Goal: Task Accomplishment & Management: Use online tool/utility

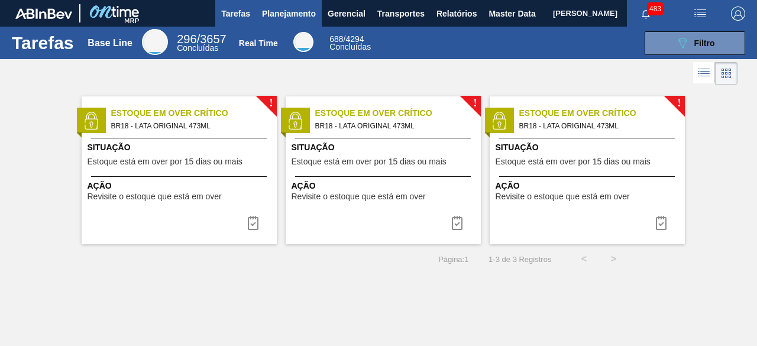
click at [285, 9] on span "Planejamento" at bounding box center [289, 14] width 54 height 14
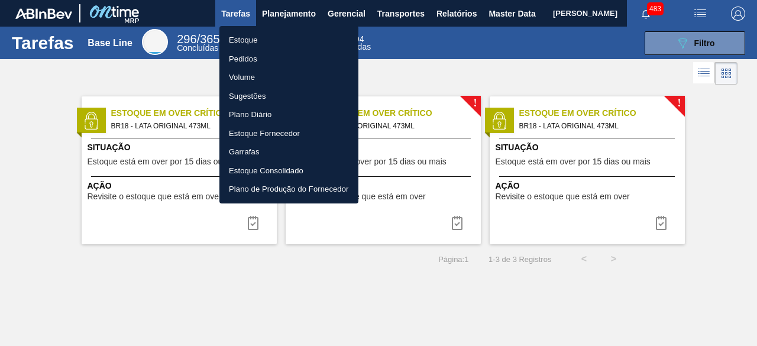
click at [268, 41] on li "Estoque" at bounding box center [288, 40] width 139 height 19
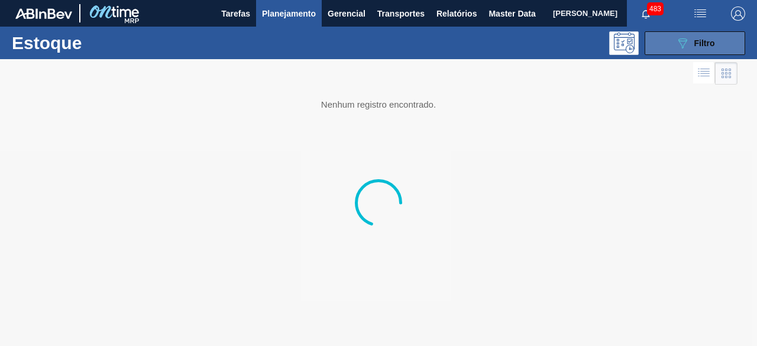
click at [673, 44] on button "089F7B8B-B2A5-4AFE-B5C0-19BA573D28AC Filtro" at bounding box center [694, 43] width 100 height 24
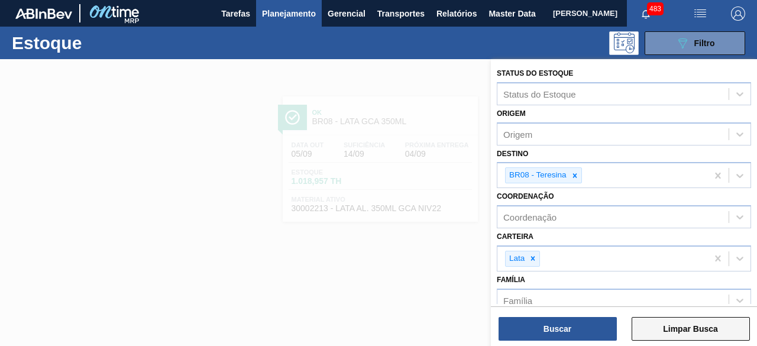
click at [689, 329] on button "Limpar Busca" at bounding box center [690, 329] width 118 height 24
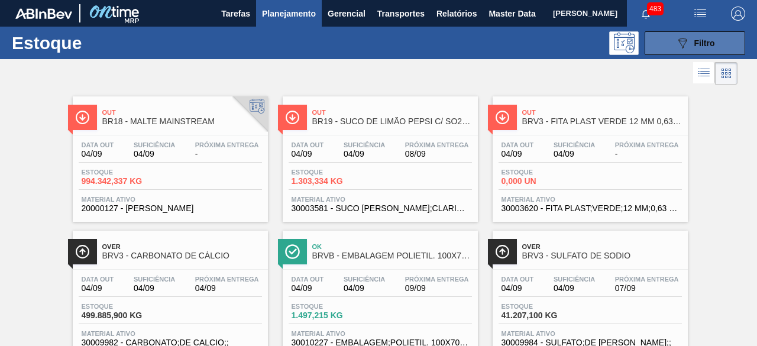
click at [686, 44] on icon "089F7B8B-B2A5-4AFE-B5C0-19BA573D28AC" at bounding box center [682, 43] width 14 height 14
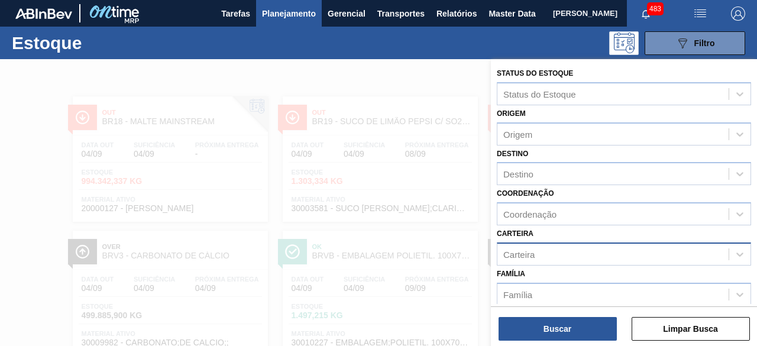
click at [535, 246] on div "Carteira" at bounding box center [612, 253] width 231 height 17
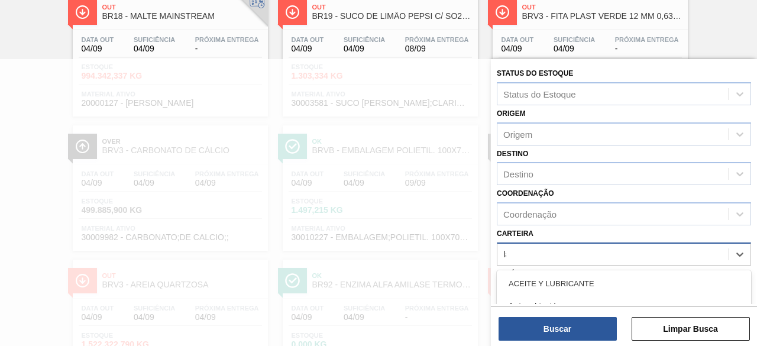
type input "lata"
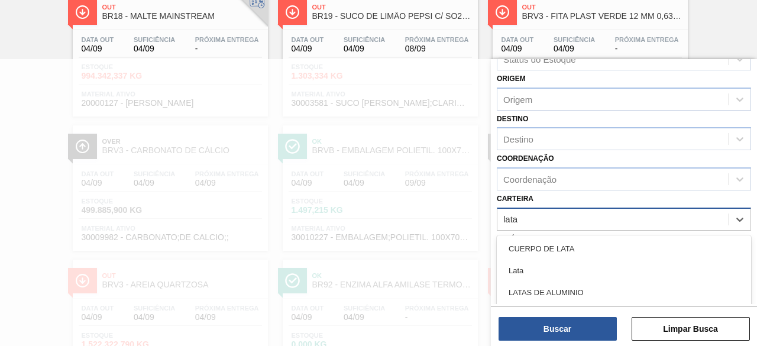
scroll to position [59, 0]
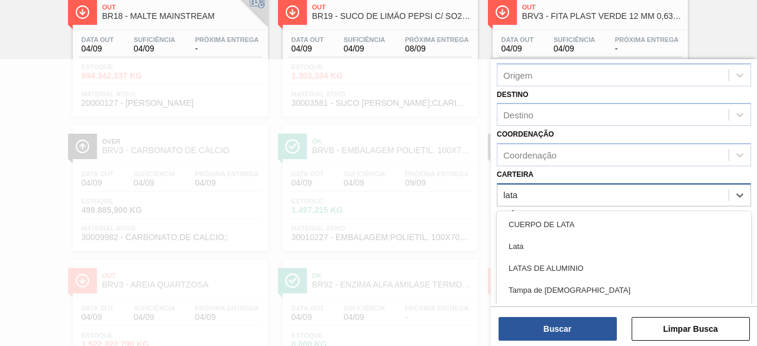
click at [535, 246] on div "Lata" at bounding box center [623, 246] width 254 height 22
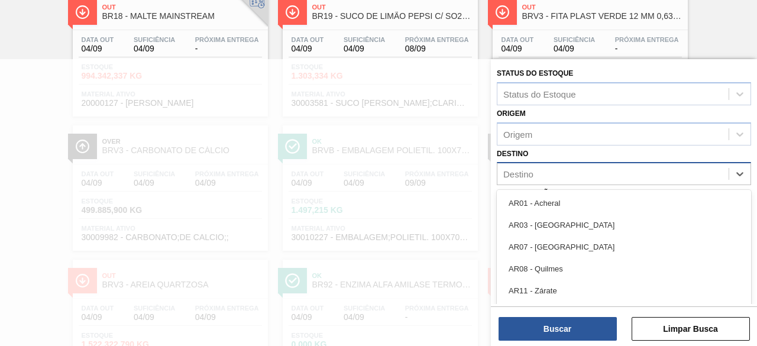
scroll to position [131, 0]
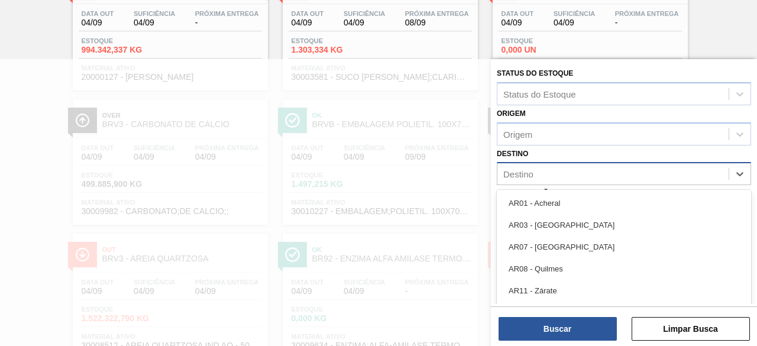
click at [571, 174] on div "Destino" at bounding box center [612, 173] width 231 height 17
type input "br26"
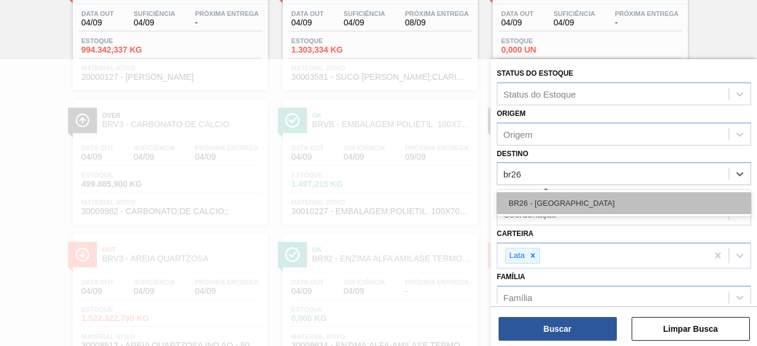
click at [571, 196] on div "BR26 - Uberlândia" at bounding box center [623, 203] width 254 height 22
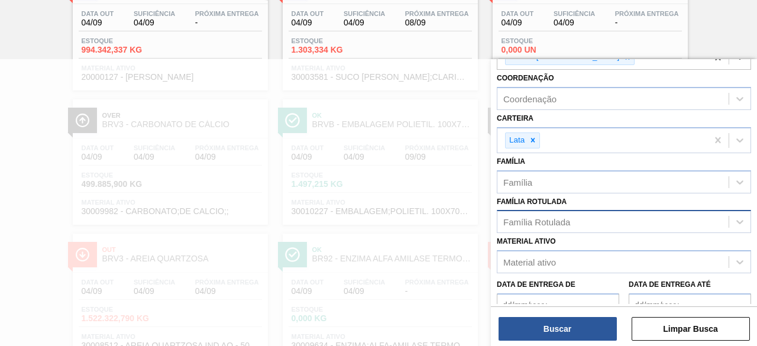
scroll to position [203, 0]
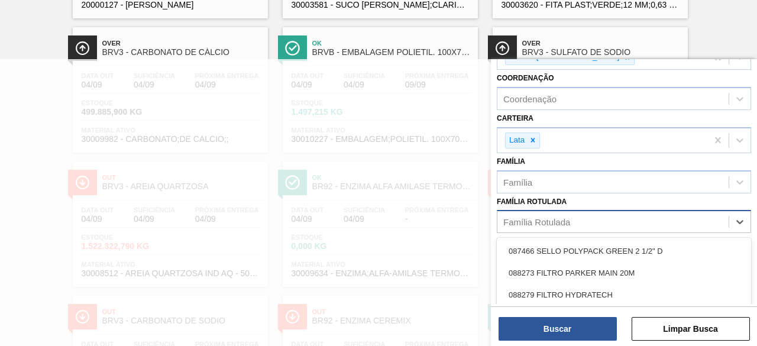
click at [560, 217] on div "Família Rotulada" at bounding box center [536, 222] width 67 height 10
type Rotulada "lata origi"
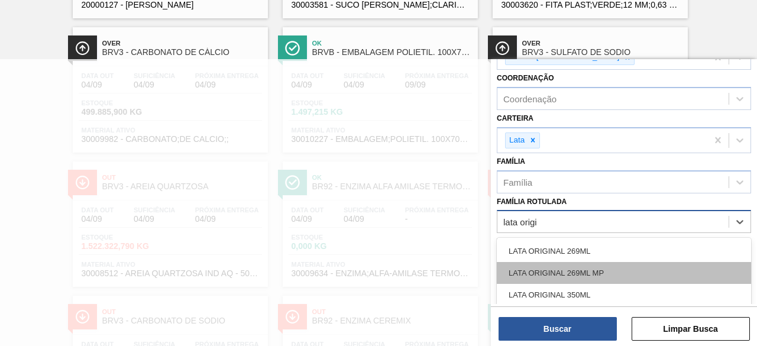
click at [567, 269] on div "LATA ORIGINAL 269ML MP" at bounding box center [623, 273] width 254 height 22
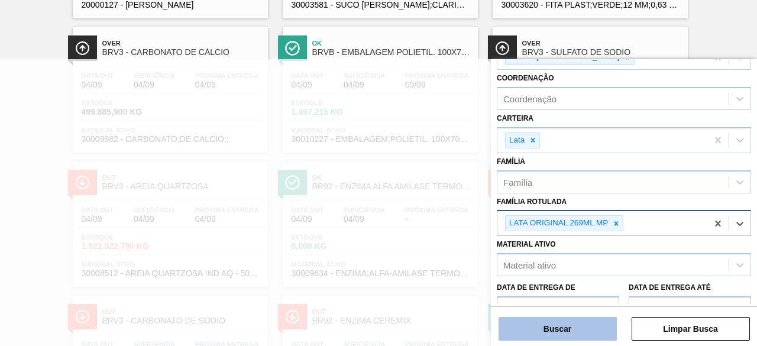
click at [565, 332] on button "Buscar" at bounding box center [557, 329] width 118 height 24
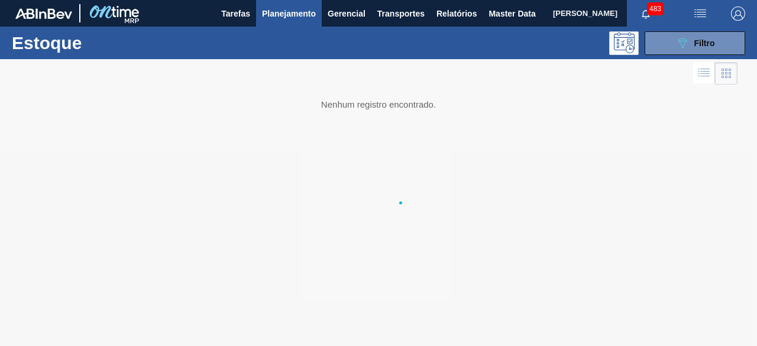
scroll to position [0, 0]
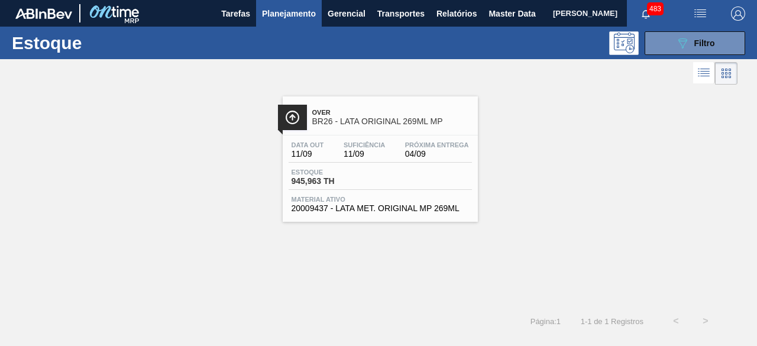
click at [375, 140] on div "Data out 11/09 Suficiência 11/09 Próxima Entrega 04/09 Estoque 945,963 TH Mater…" at bounding box center [380, 175] width 195 height 80
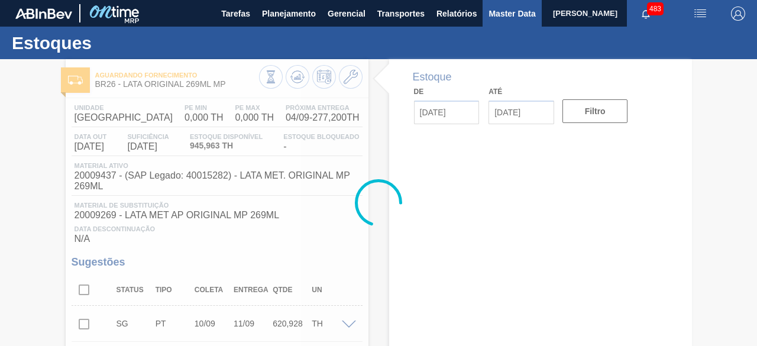
type input "[DATE]"
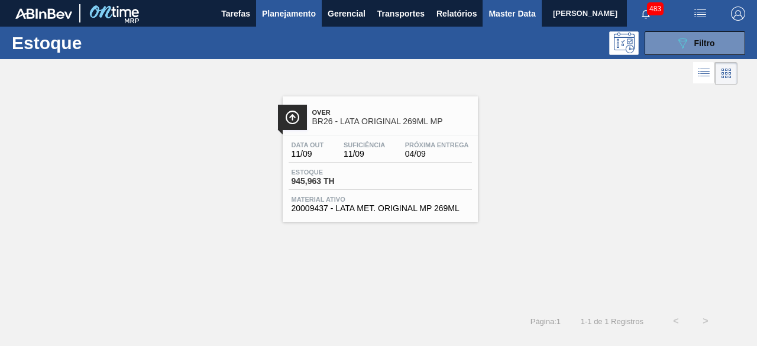
click at [500, 17] on span "Master Data" at bounding box center [511, 14] width 47 height 14
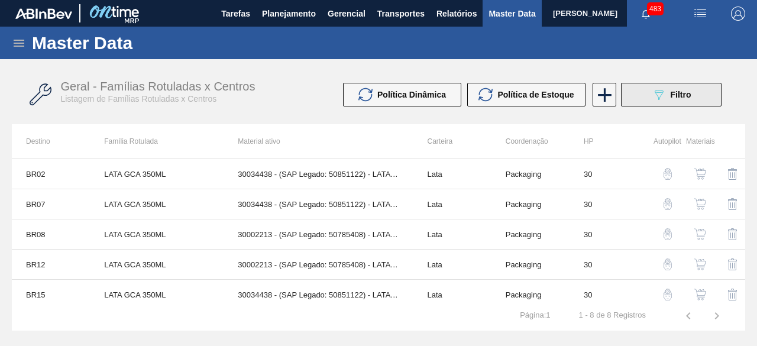
click at [678, 102] on button "089F7B8B-B2A5-4AFE-B5C0-19BA573D28AC Filtro" at bounding box center [671, 95] width 100 height 24
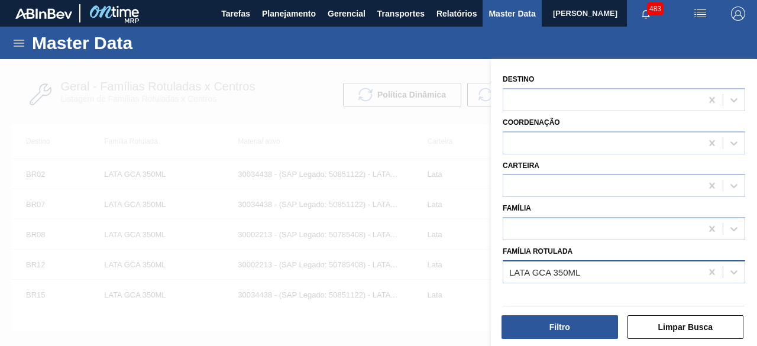
click at [598, 271] on div "LATA GCA 350ML" at bounding box center [602, 271] width 198 height 17
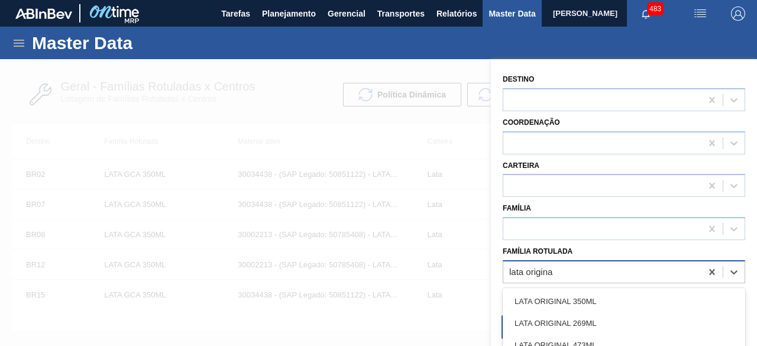
type Rotulada "lata original"
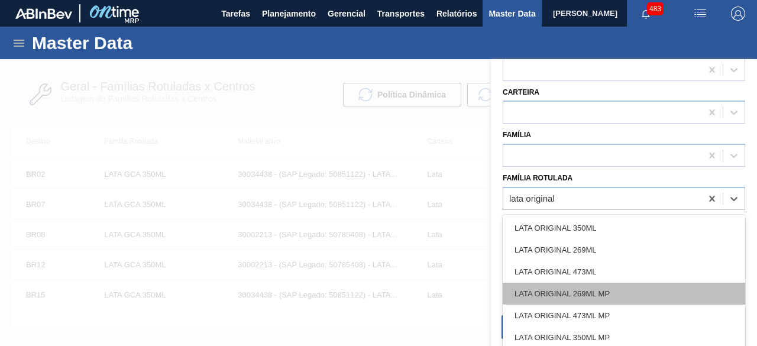
click at [589, 289] on div "LATA ORIGINAL 269ML MP" at bounding box center [623, 294] width 242 height 22
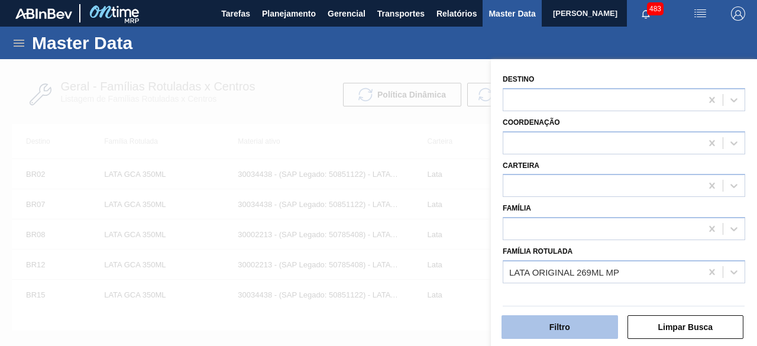
click at [583, 330] on button "Filtro" at bounding box center [559, 327] width 116 height 24
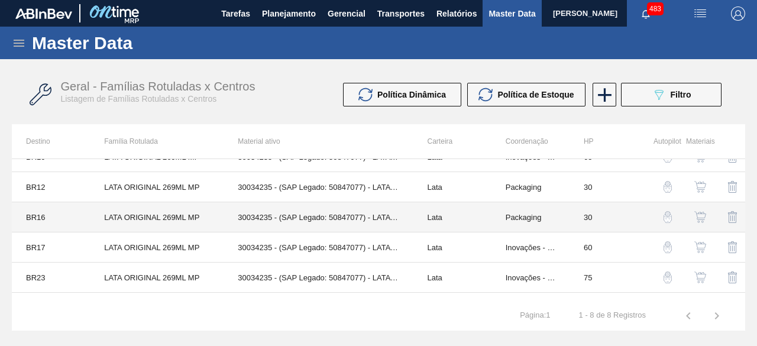
scroll to position [97, 0]
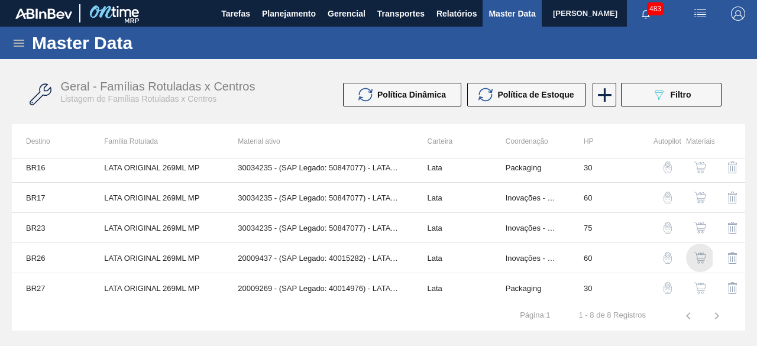
click at [699, 253] on img "button" at bounding box center [700, 258] width 12 height 12
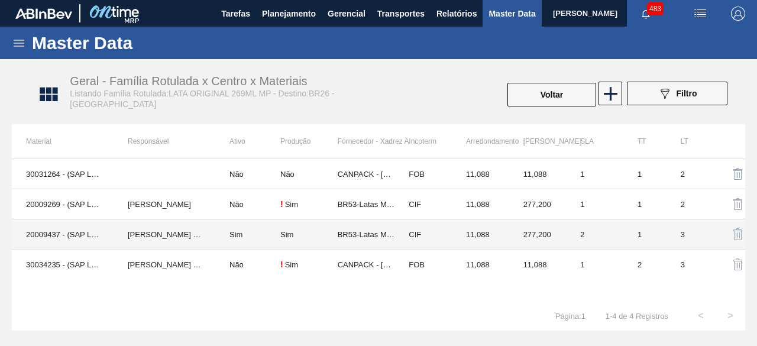
click at [38, 235] on td "20009437 - (SAP Legado: 40015282) - LATA MET. ORIGINAL MP 269ML" at bounding box center [63, 234] width 102 height 30
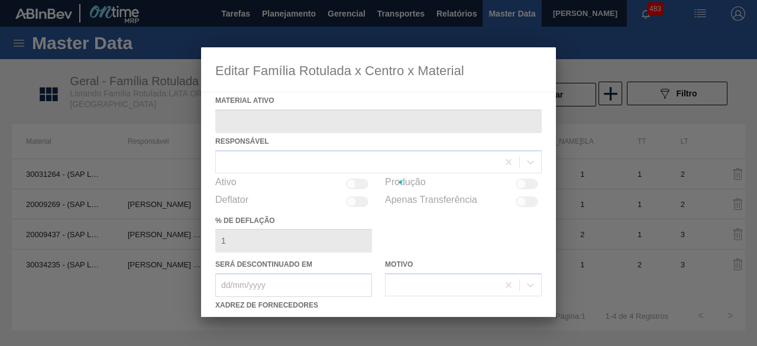
type ativo "20009437 - (SAP Legado: 40015282) - LATA MET. ORIGINAL MP 269ML"
checkbox input "true"
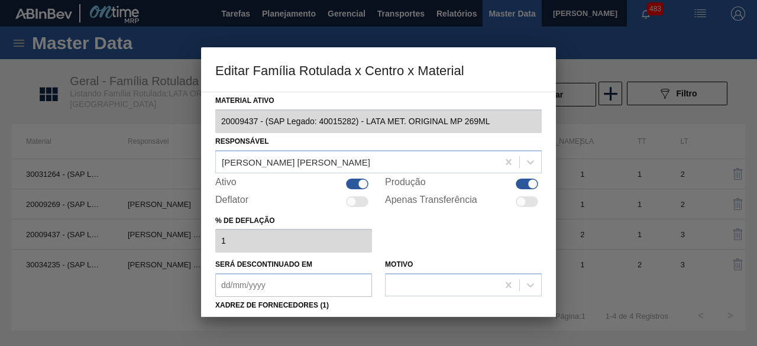
click at [358, 184] on div at bounding box center [363, 183] width 10 height 10
checkbox input "false"
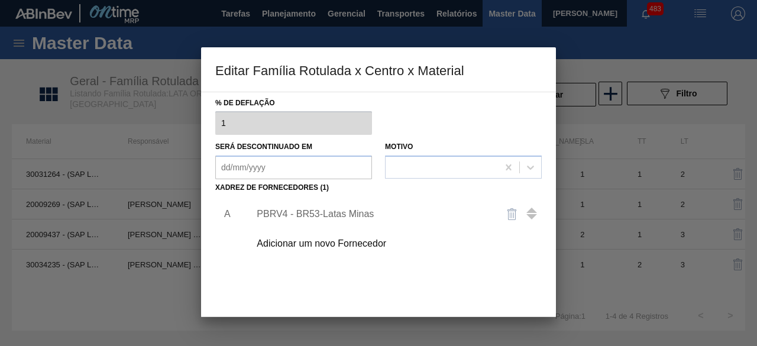
scroll to position [186, 0]
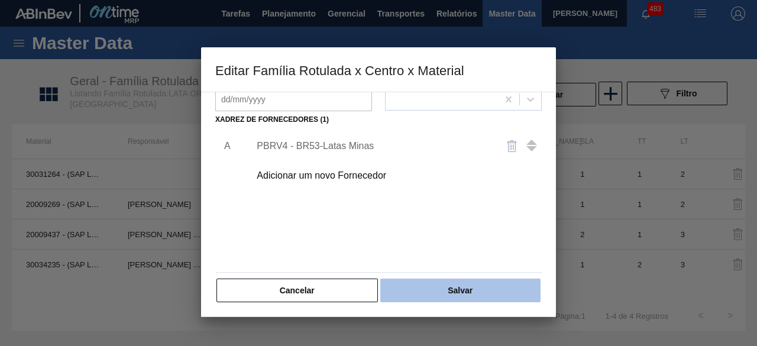
click at [479, 289] on button "Salvar" at bounding box center [460, 290] width 160 height 24
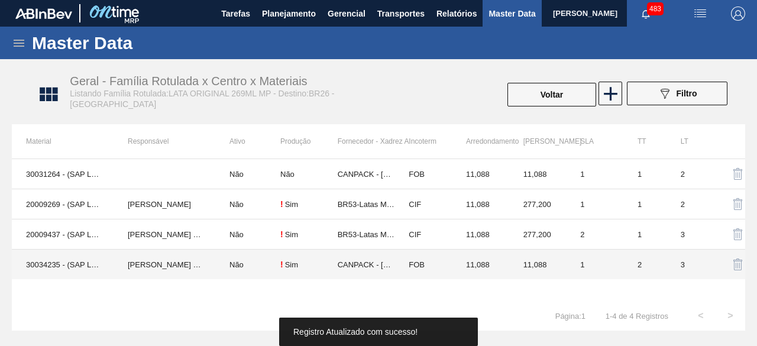
click at [46, 268] on td "30034235 - (SAP Legado: 50847077) - LATA AL ORIGINAL 269ML MP BRILHO" at bounding box center [63, 264] width 102 height 30
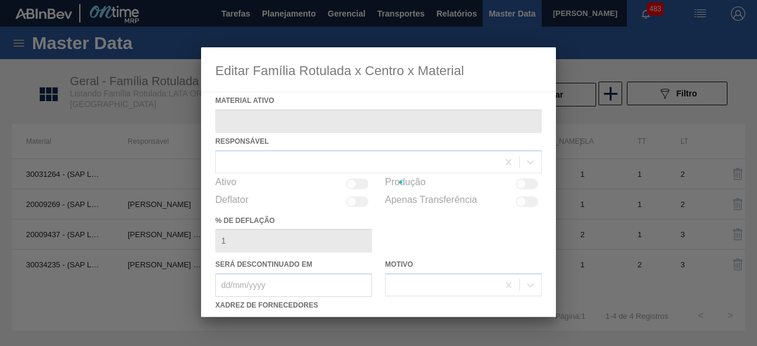
type ativo "30034235 - (SAP Legado: 50847077) - LATA AL ORIGINAL 269ML MP BRILHO"
checkbox input "true"
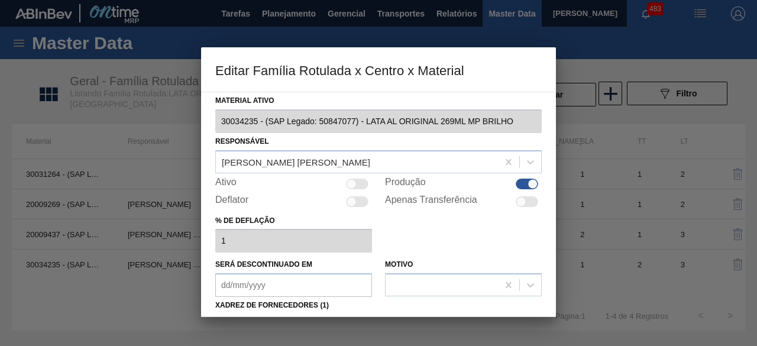
click at [351, 183] on div at bounding box center [351, 183] width 10 height 10
checkbox input "true"
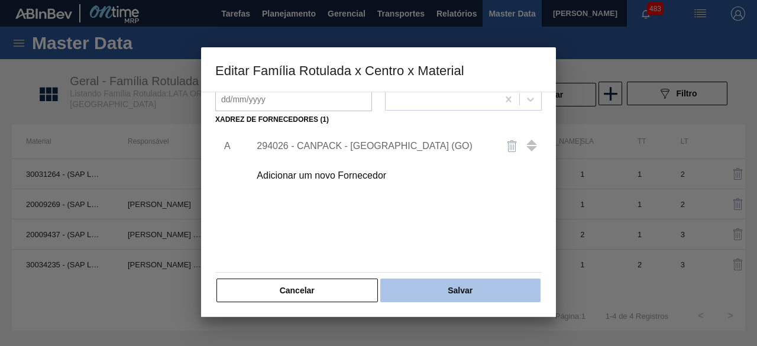
click at [471, 283] on button "Salvar" at bounding box center [460, 290] width 160 height 24
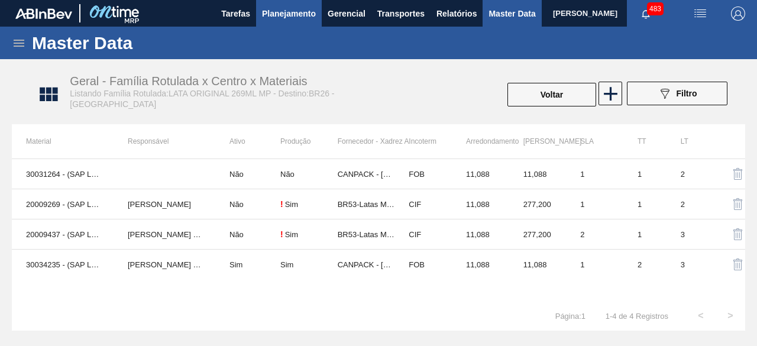
click at [289, 12] on span "Planejamento" at bounding box center [289, 14] width 54 height 14
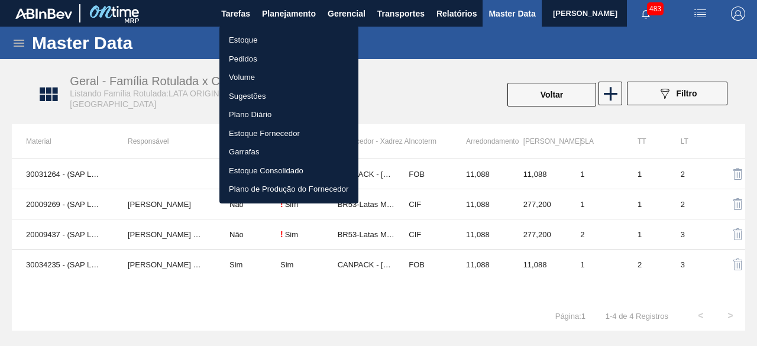
click at [238, 40] on li "Estoque" at bounding box center [288, 40] width 139 height 19
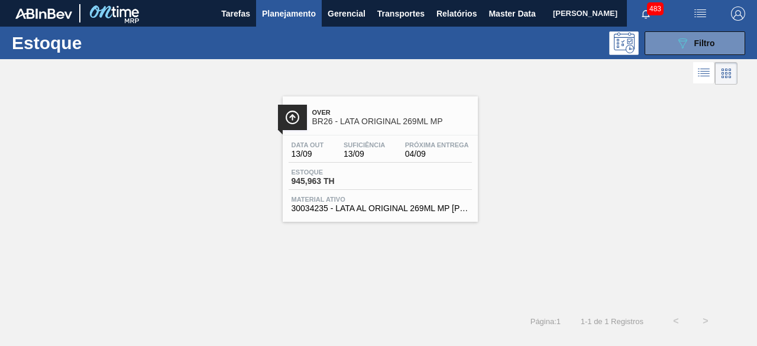
click at [384, 138] on div "Data out 13/09 Suficiência 13/09 Próxima Entrega 04/09 Estoque 945,963 TH Mater…" at bounding box center [380, 175] width 195 height 80
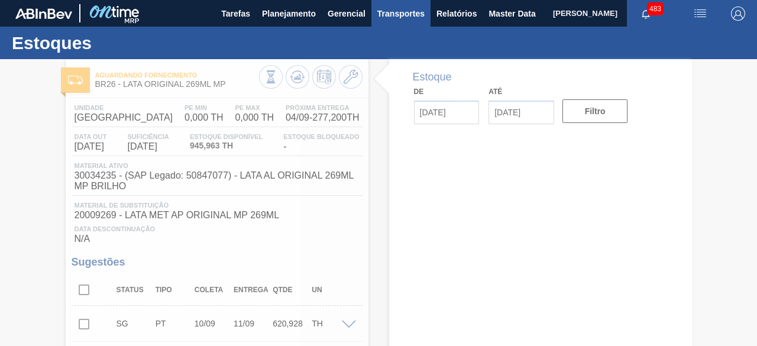
type input "[DATE]"
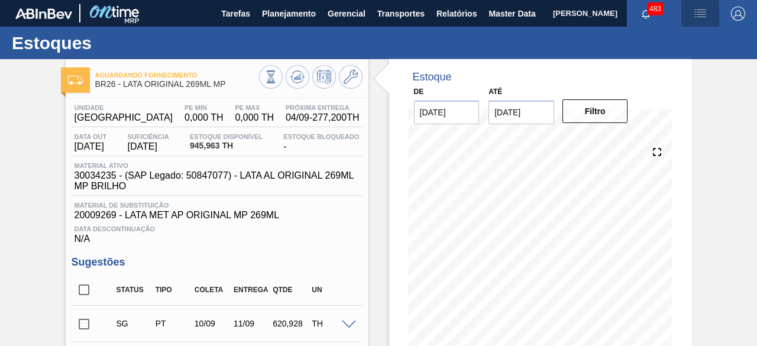
click at [697, 14] on img "button" at bounding box center [700, 14] width 14 height 14
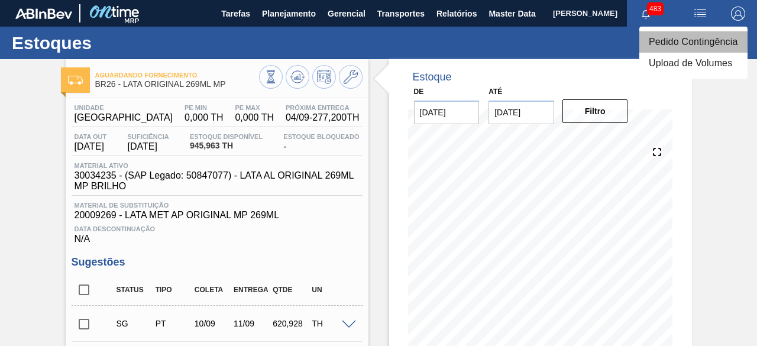
click at [697, 47] on li "Pedido Contingência" at bounding box center [693, 41] width 108 height 21
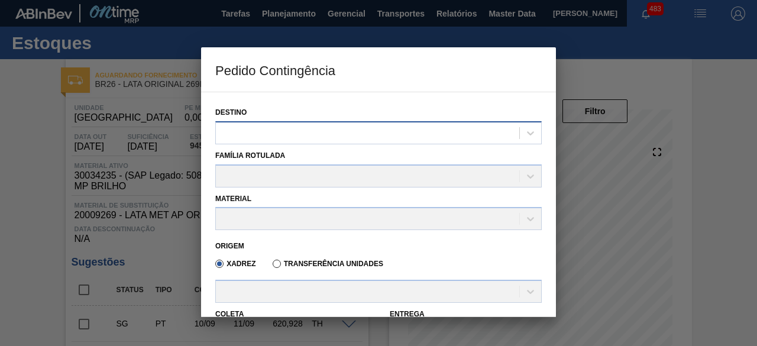
click at [380, 133] on div at bounding box center [367, 132] width 303 height 17
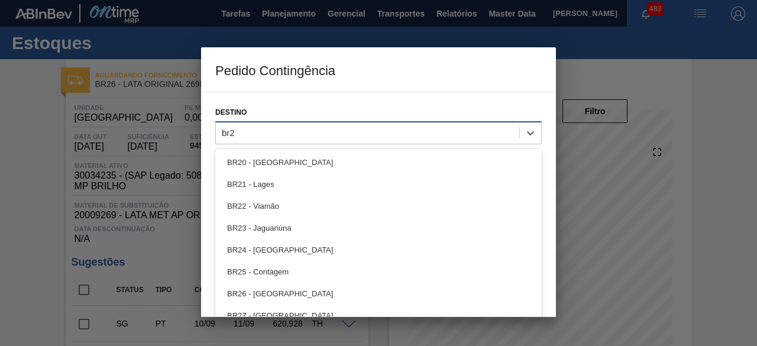
type input "br26"
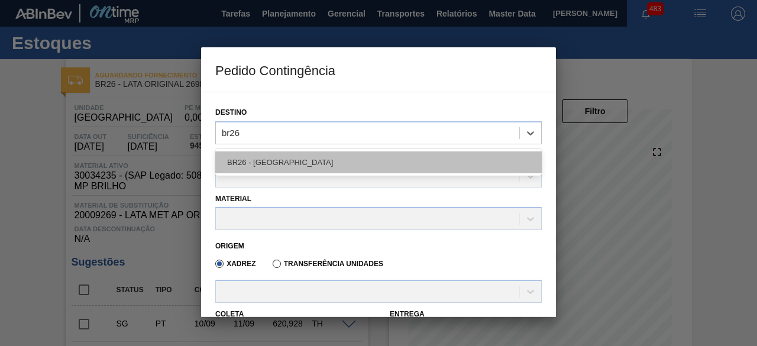
click at [381, 154] on div "BR26 - Uberlândia" at bounding box center [378, 162] width 326 height 22
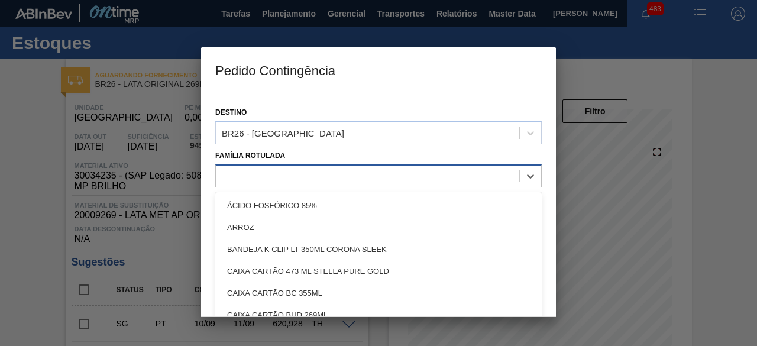
click at [373, 174] on div at bounding box center [367, 175] width 303 height 17
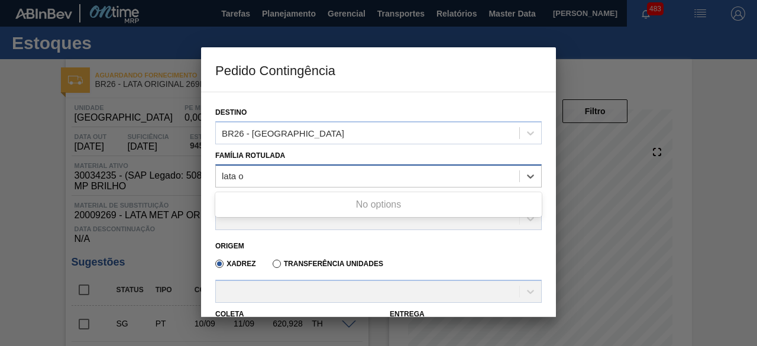
type Rotulada "lata or"
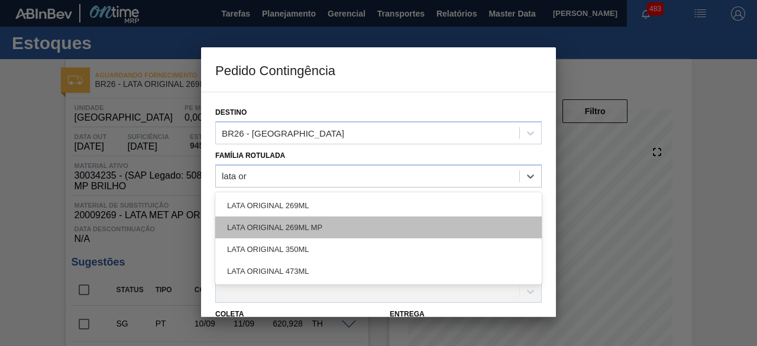
click at [363, 221] on div "LATA ORIGINAL 269ML MP" at bounding box center [378, 227] width 326 height 22
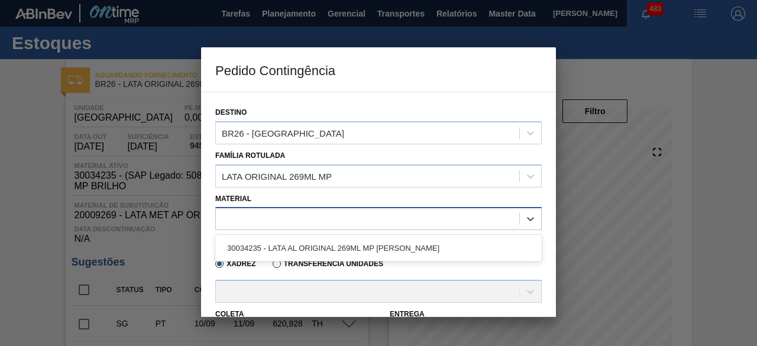
click at [294, 220] on div at bounding box center [367, 218] width 303 height 17
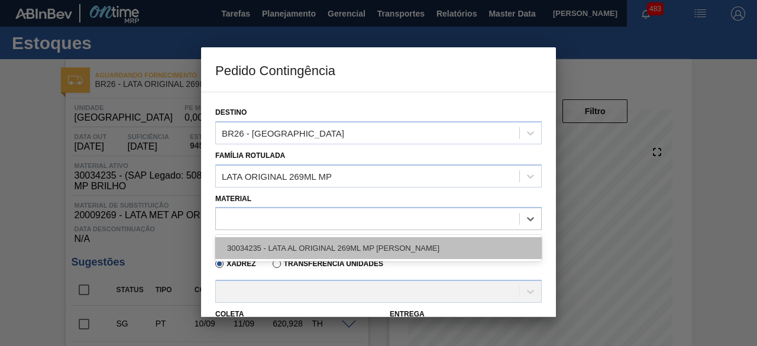
click at [287, 242] on div "30034235 - LATA AL ORIGINAL 269ML MP BRILHO" at bounding box center [378, 248] width 326 height 22
type input "11,088"
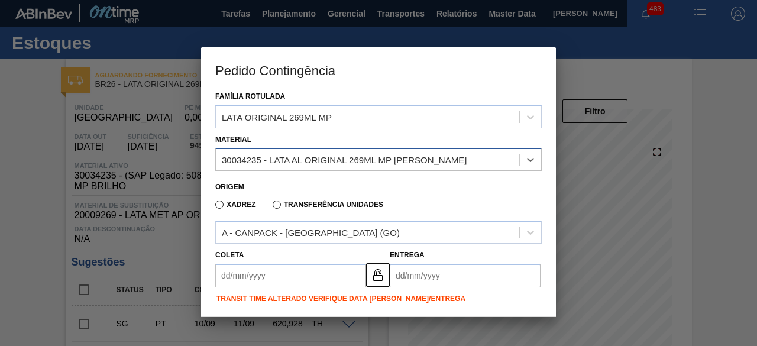
scroll to position [118, 0]
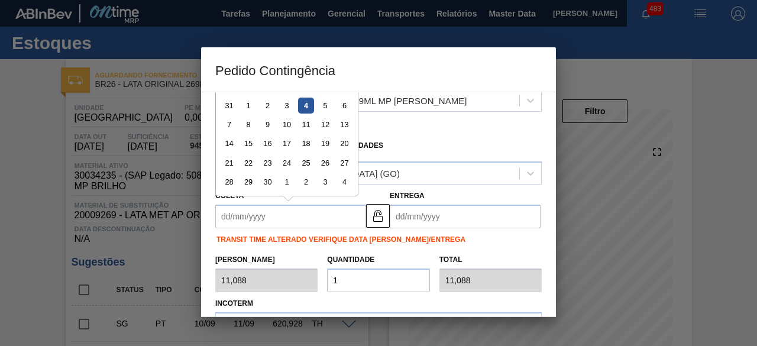
click at [324, 220] on input "Coleta" at bounding box center [290, 216] width 151 height 24
click at [309, 105] on div "4" at bounding box center [306, 106] width 16 height 16
type input "[DATE]"
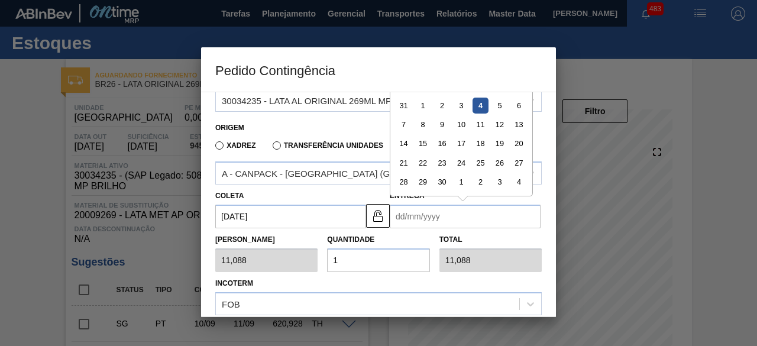
click at [424, 207] on input "Entrega" at bounding box center [464, 216] width 151 height 24
click at [519, 109] on div "6" at bounding box center [519, 106] width 16 height 16
type input "06/09/2025"
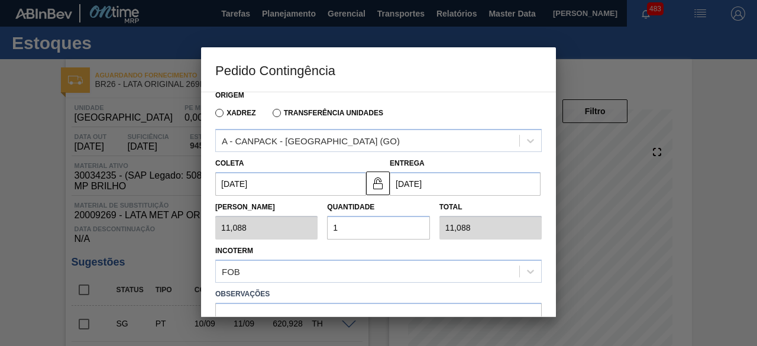
scroll to position [177, 0]
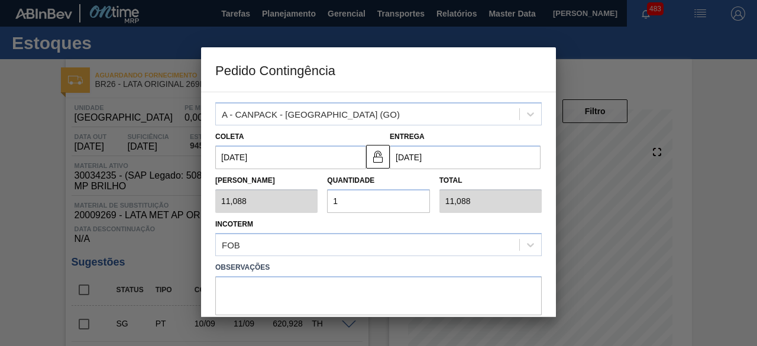
click at [401, 202] on input "1" at bounding box center [378, 201] width 102 height 24
type input "12"
type input "133,056"
type input "125"
type input "1.386,000"
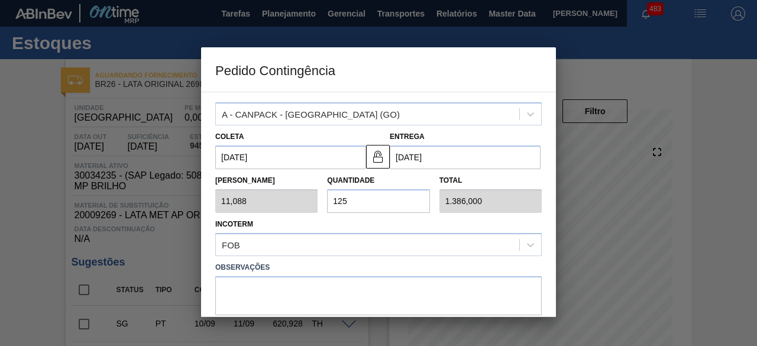
type input "12"
type input "133,056"
type input "1"
type input "11,088"
type input "0,000"
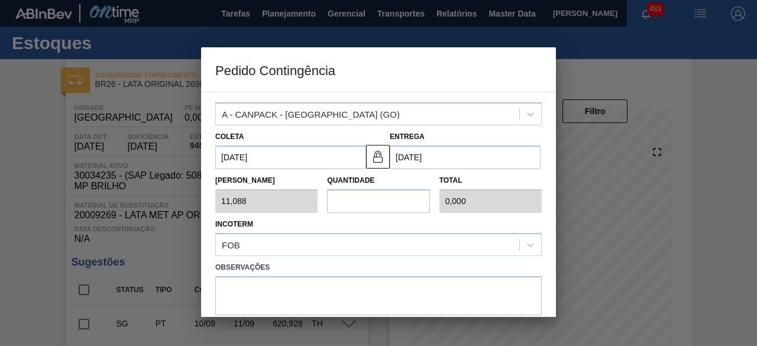
type input "2"
type input "22,176"
type input "25"
type input "277,200"
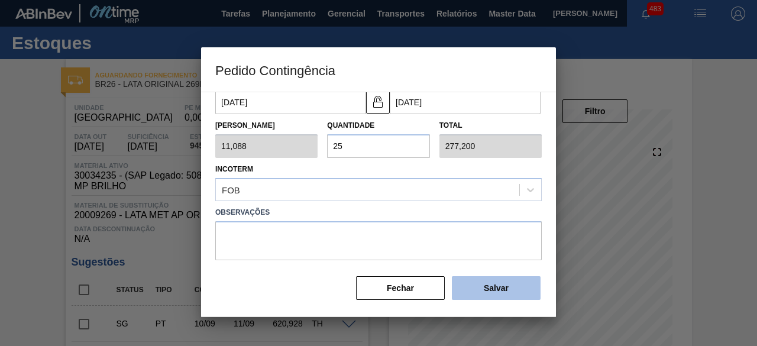
type input "25"
click at [474, 288] on button "Salvar" at bounding box center [496, 288] width 89 height 24
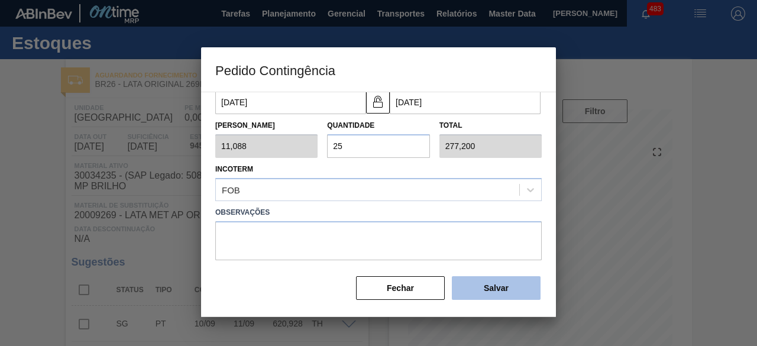
click at [474, 288] on button "Salvar" at bounding box center [496, 288] width 89 height 24
type input "1,000"
type input "1"
type input "1,000"
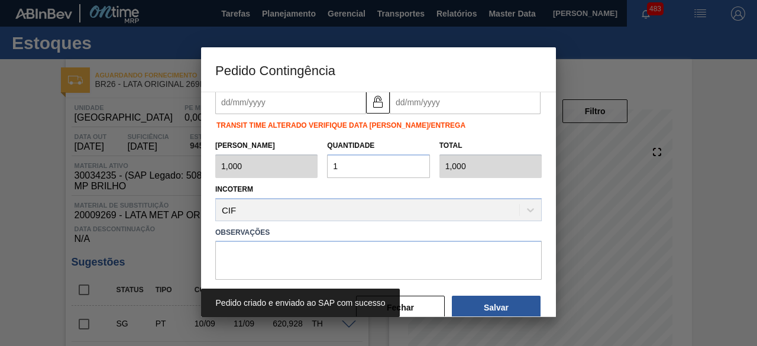
click at [18, 184] on div at bounding box center [378, 173] width 757 height 346
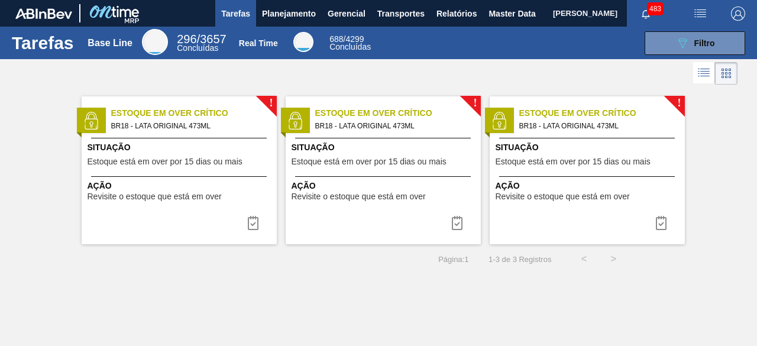
click at [553, 17] on span "[PERSON_NAME]" at bounding box center [585, 13] width 64 height 27
click at [714, 200] on div "! Estoque em Over Crítico BR18 - LATA ORIGINAL 473ML Situação Estoque está em o…" at bounding box center [378, 165] width 757 height 157
click at [502, 14] on span "Master Data" at bounding box center [511, 14] width 47 height 14
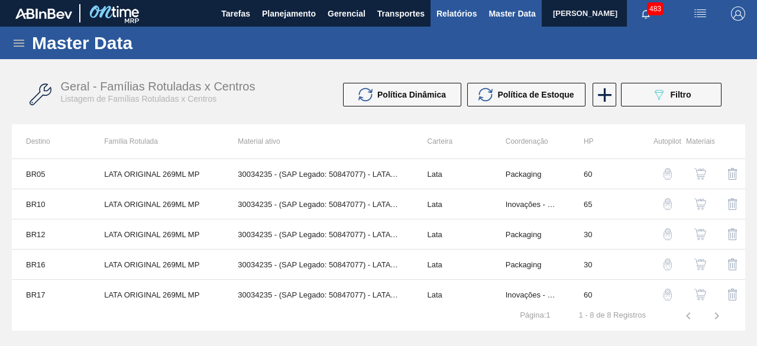
click at [453, 17] on span "Relatórios" at bounding box center [456, 14] width 40 height 14
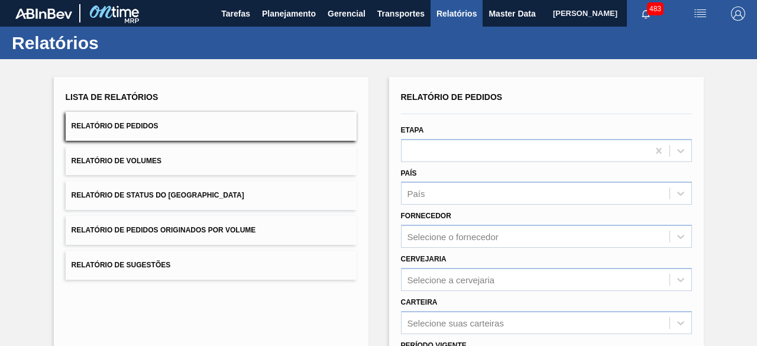
click at [206, 169] on button "Relatório de Volumes" at bounding box center [211, 161] width 291 height 29
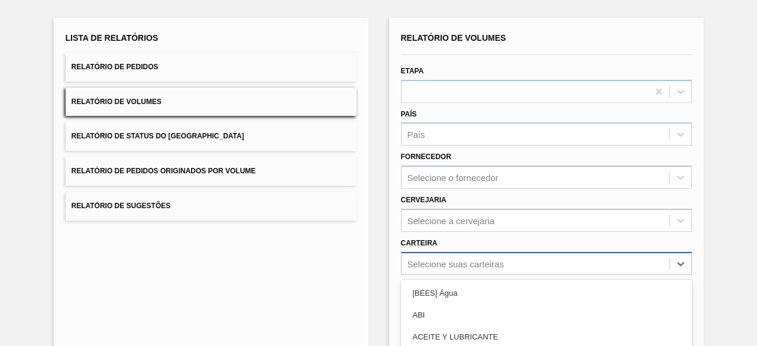
scroll to position [174, 0]
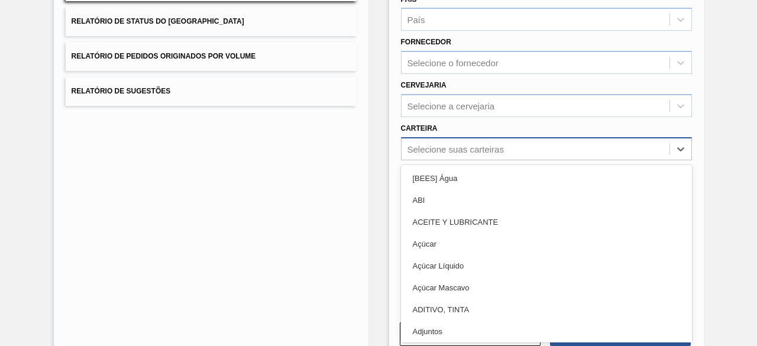
click at [500, 160] on div "option Açúcar Líquido focused, 5 of 101. 101 results available. Use Up and Down…" at bounding box center [546, 148] width 291 height 23
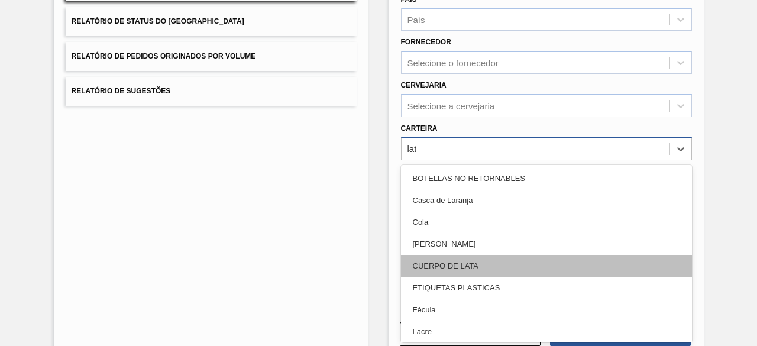
type input "lata"
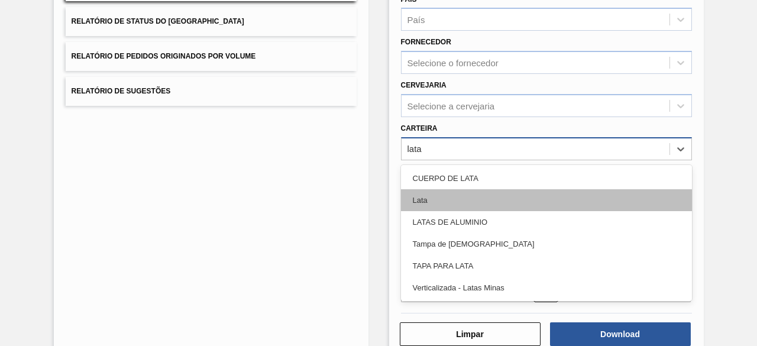
click at [460, 202] on div "Lata" at bounding box center [546, 200] width 291 height 22
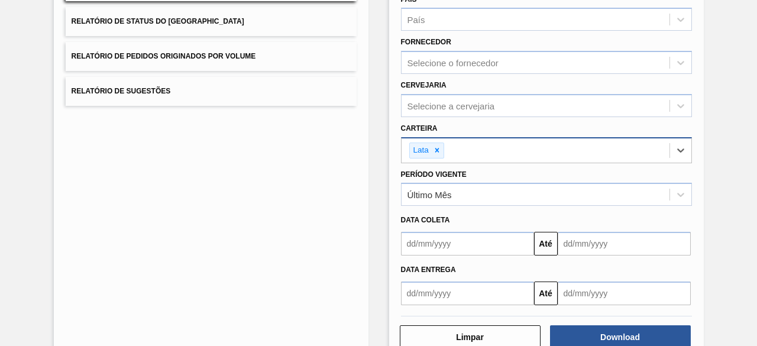
click at [465, 242] on input "text" at bounding box center [467, 244] width 133 height 24
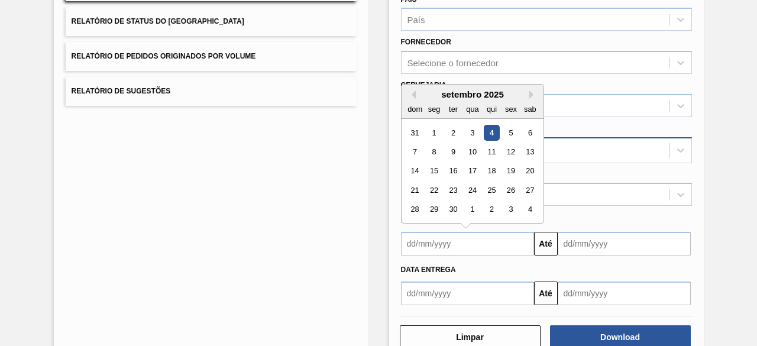
click at [492, 126] on div "4" at bounding box center [491, 133] width 16 height 16
type input "[DATE]"
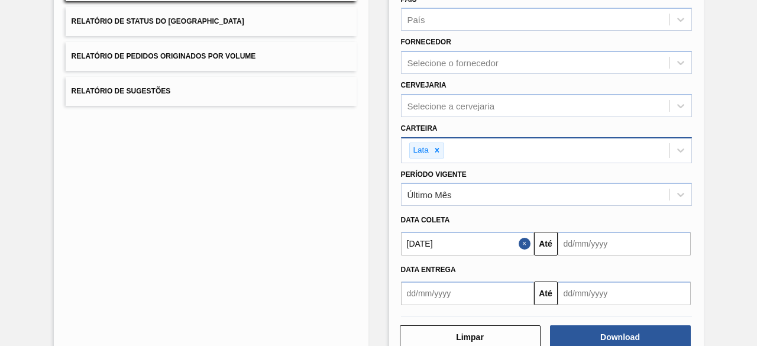
click at [590, 242] on input "text" at bounding box center [623, 244] width 133 height 24
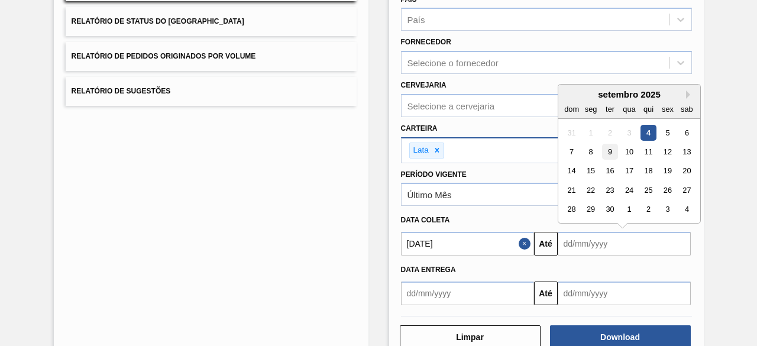
click at [613, 147] on div "9" at bounding box center [609, 152] width 16 height 16
type input "09/09/2025"
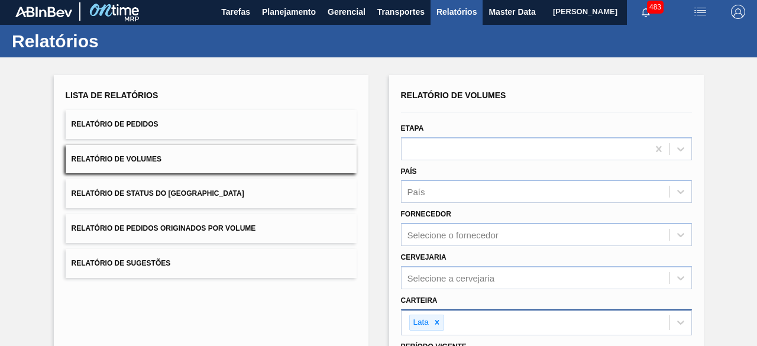
scroll to position [0, 0]
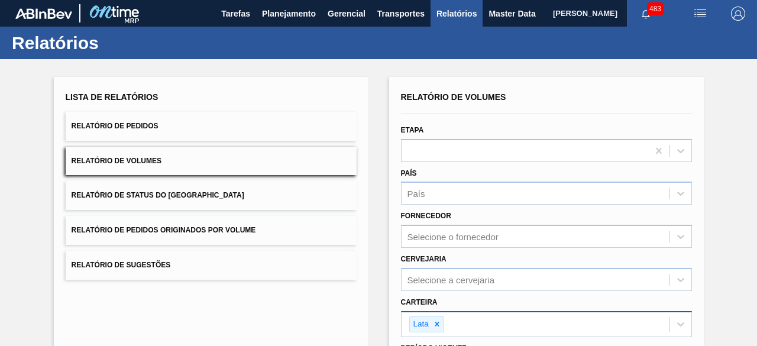
click at [219, 167] on button "Relatório de Volumes" at bounding box center [211, 161] width 291 height 29
click at [209, 155] on button "Relatório de Volumes" at bounding box center [211, 161] width 291 height 29
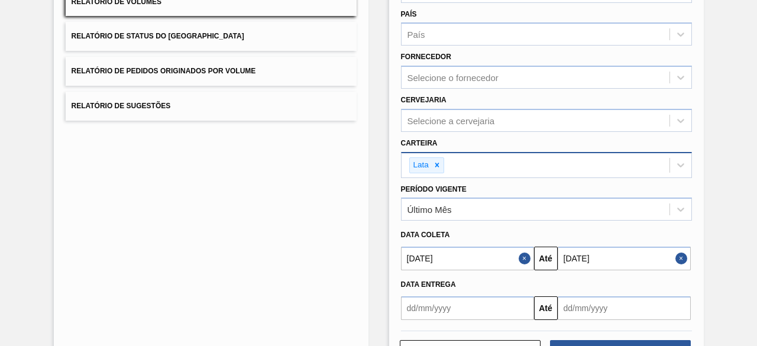
scroll to position [203, 0]
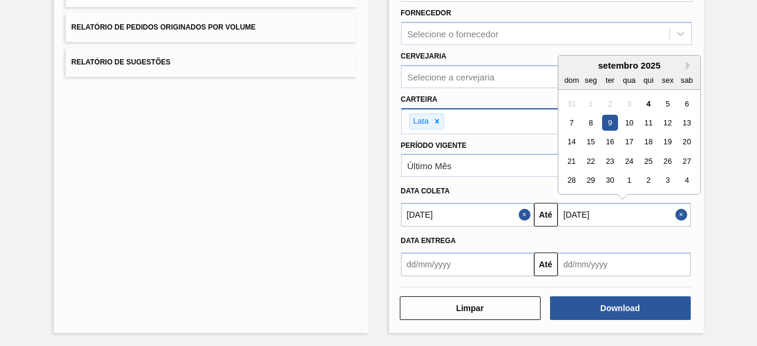
click at [651, 211] on input "09/09/2025" at bounding box center [623, 215] width 133 height 24
click at [727, 248] on div "Lista de Relatórios Relatório de Pedidos Relatório de Volumes Relatório de Stat…" at bounding box center [378, 101] width 757 height 491
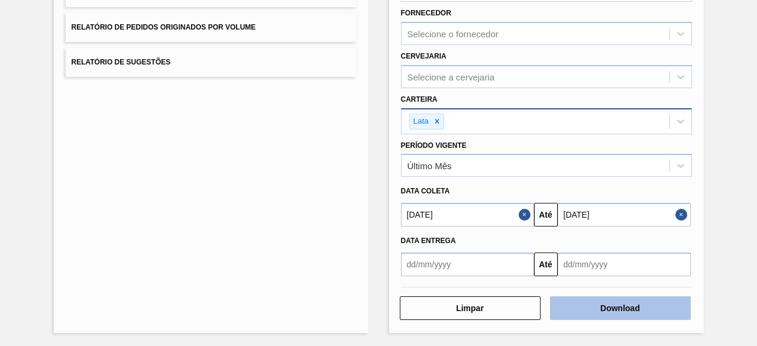
click at [657, 311] on button "Download" at bounding box center [620, 308] width 141 height 24
click at [600, 304] on button "Download" at bounding box center [620, 308] width 141 height 24
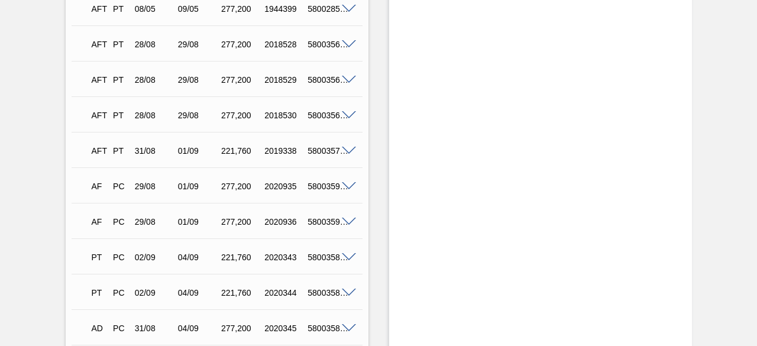
scroll to position [1517, 0]
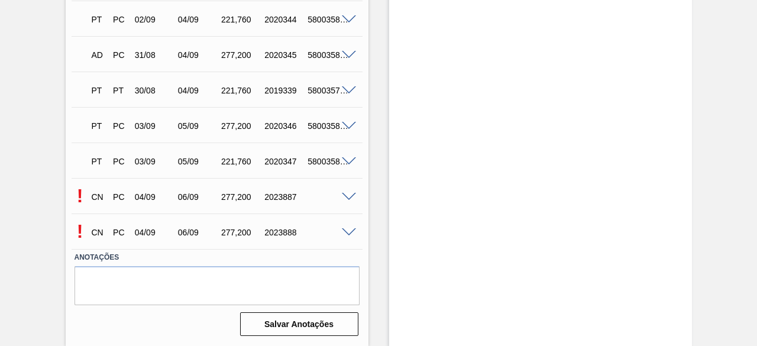
click at [346, 196] on span at bounding box center [349, 197] width 14 height 9
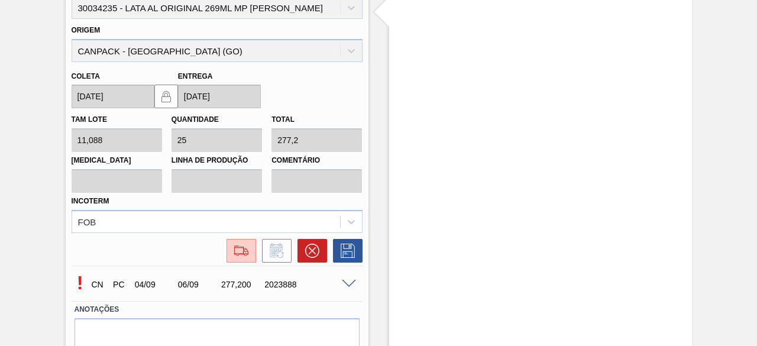
scroll to position [1753, 0]
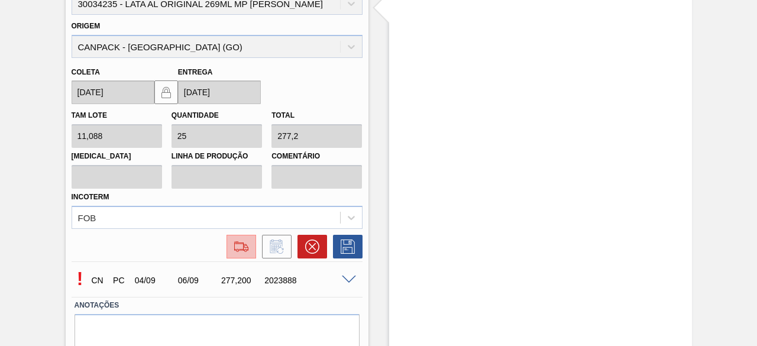
click at [239, 245] on img at bounding box center [241, 246] width 19 height 14
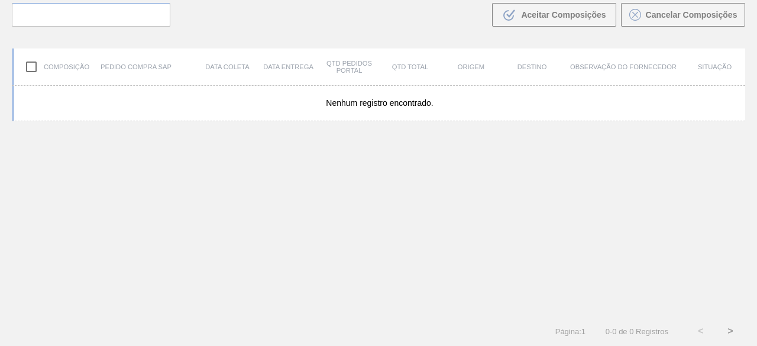
scroll to position [85, 0]
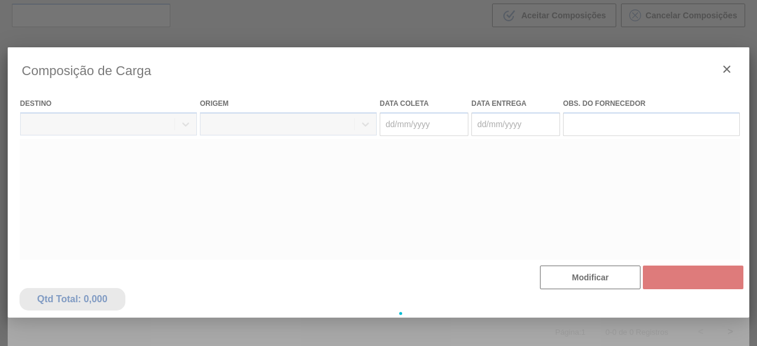
type coleta "[DATE]"
type entrega "[DATE]"
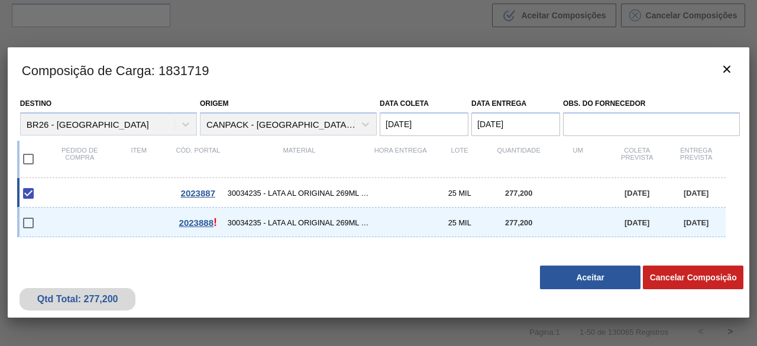
click at [603, 277] on button "Aceitar" at bounding box center [590, 277] width 100 height 24
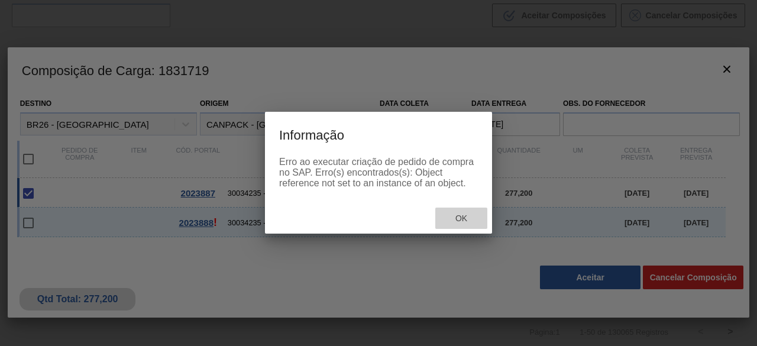
click at [449, 212] on div "Ok" at bounding box center [461, 218] width 52 height 22
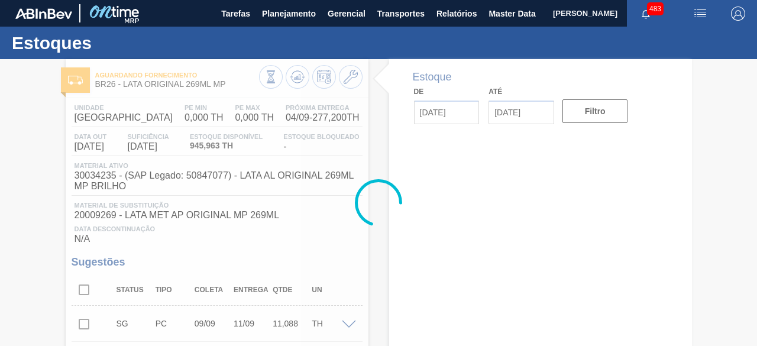
type input "[DATE]"
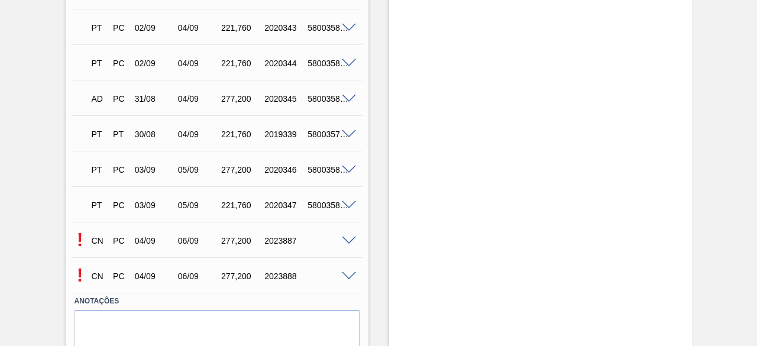
scroll to position [1552, 0]
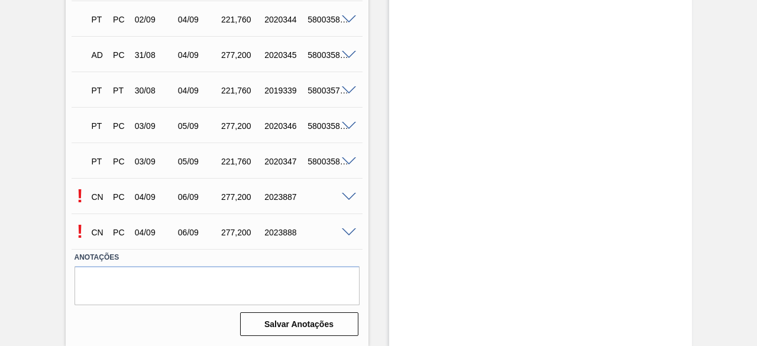
click at [350, 231] on span at bounding box center [349, 232] width 14 height 9
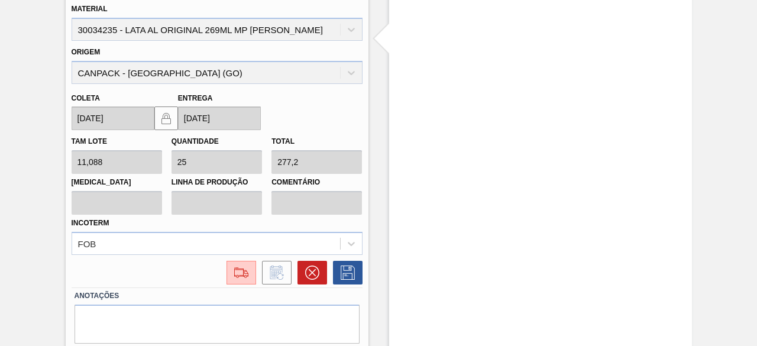
scroll to position [1838, 0]
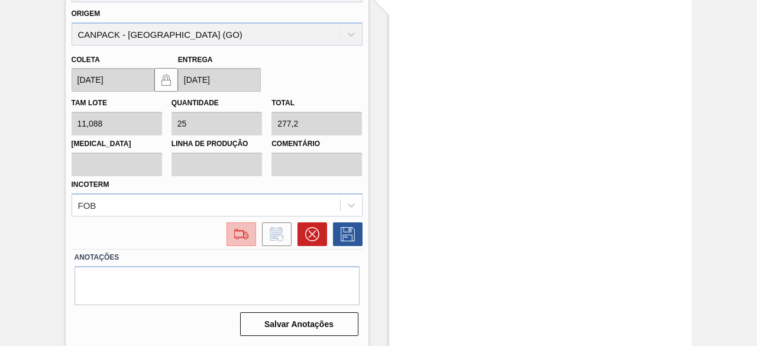
click at [239, 240] on img at bounding box center [241, 234] width 19 height 14
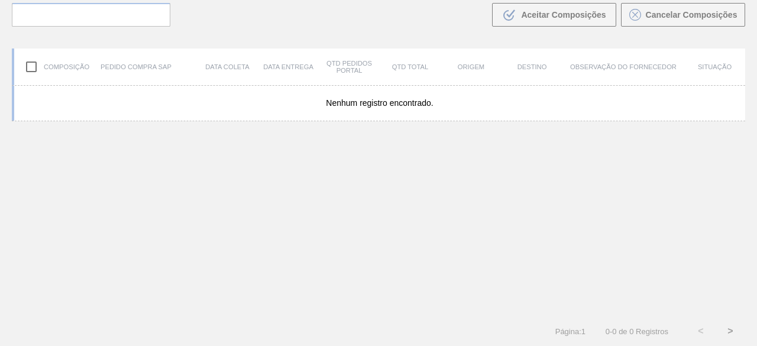
scroll to position [85, 0]
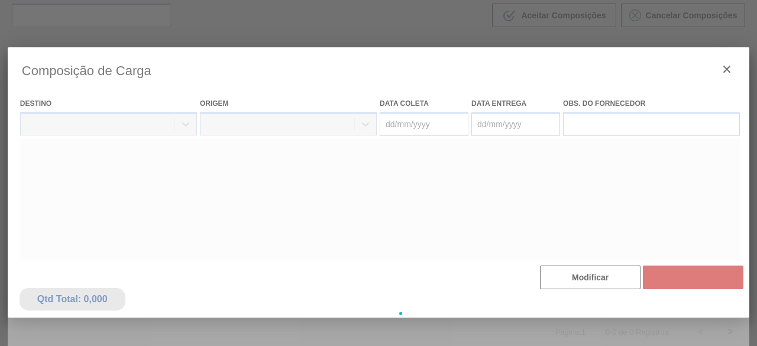
type coleta "[DATE]"
type entrega "[DATE]"
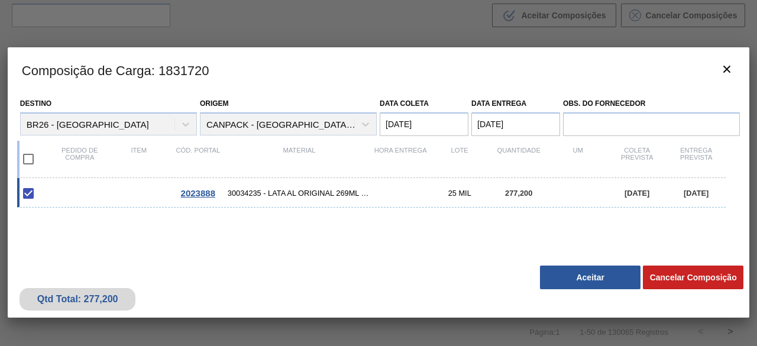
click at [596, 275] on button "Aceitar" at bounding box center [590, 277] width 100 height 24
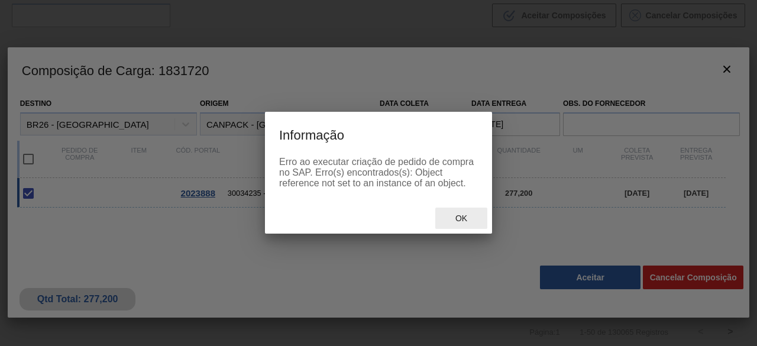
click at [471, 220] on span "Ok" at bounding box center [461, 217] width 31 height 9
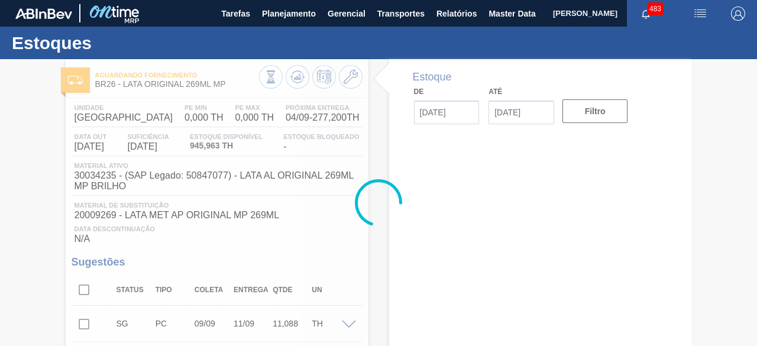
type input "[DATE]"
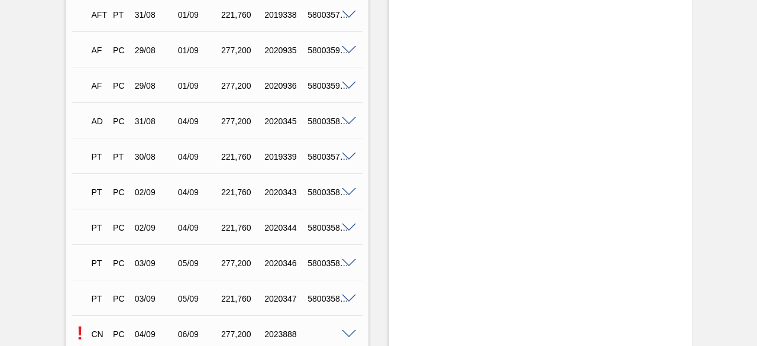
scroll to position [1552, 0]
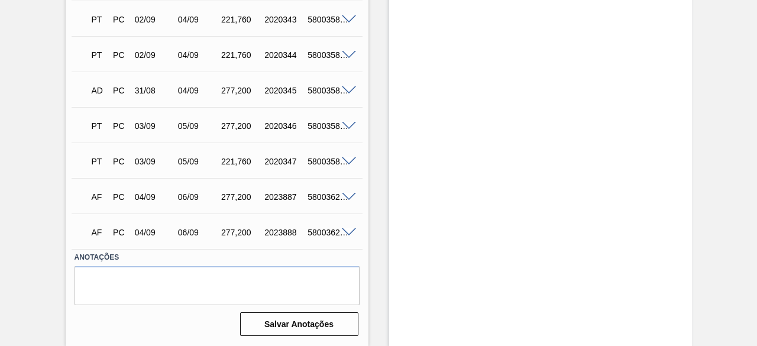
click at [320, 198] on div "5800362592" at bounding box center [327, 196] width 47 height 9
copy div "5800362592"
click at [319, 233] on div "5800362593" at bounding box center [327, 232] width 47 height 9
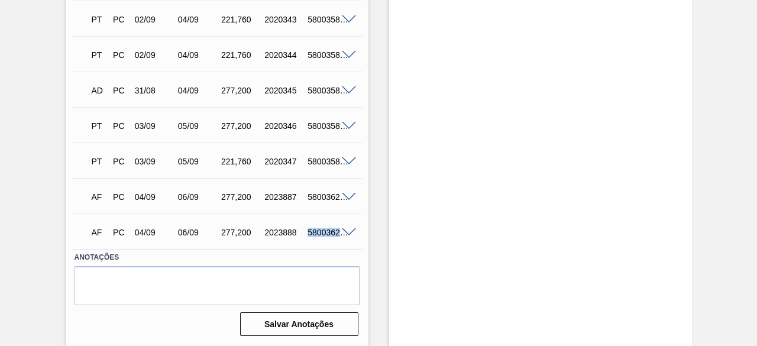
copy div "5800362593"
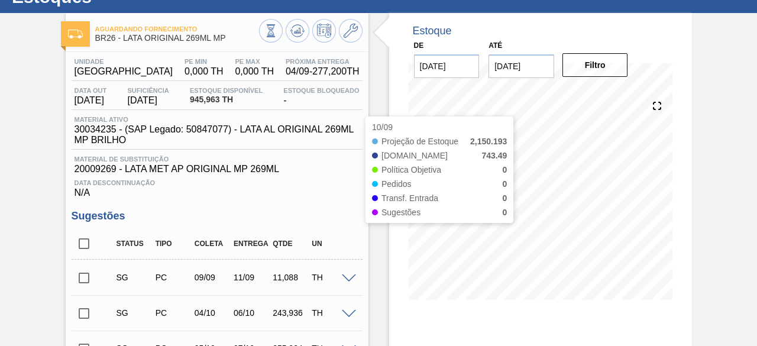
scroll to position [0, 0]
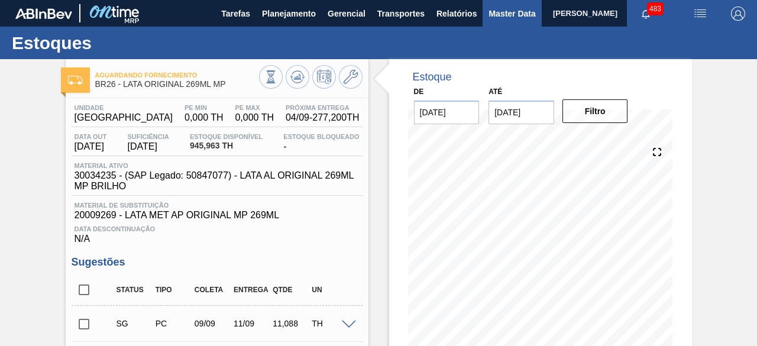
click at [501, 14] on span "Master Data" at bounding box center [511, 14] width 47 height 14
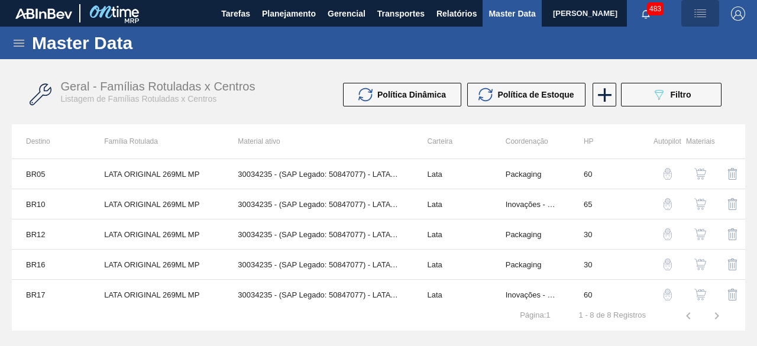
click at [696, 15] on img "button" at bounding box center [700, 14] width 14 height 14
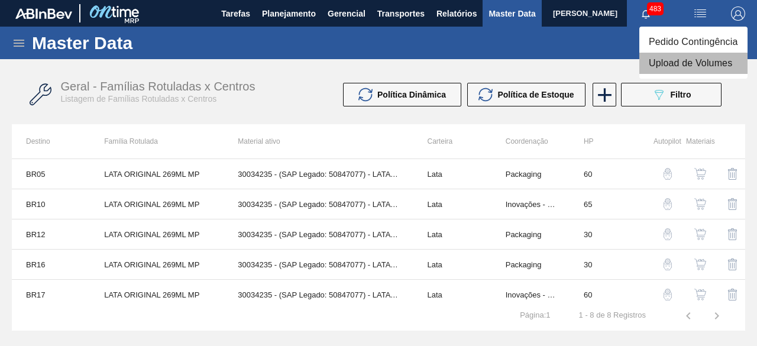
click at [692, 67] on li "Upload de Volumes" at bounding box center [693, 63] width 108 height 21
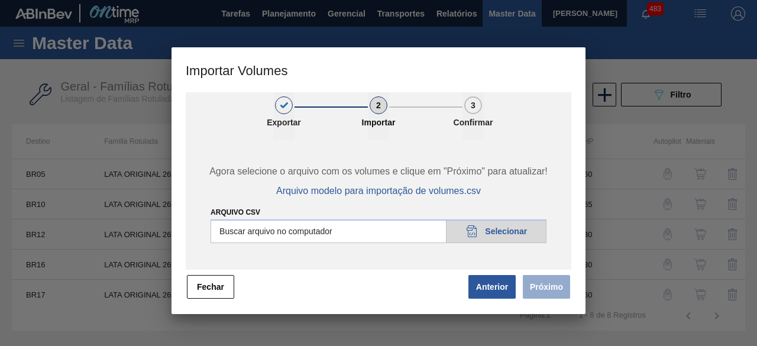
click at [525, 236] on input "Arquivo csv" at bounding box center [378, 231] width 336 height 24
type input "C:\fakepath\Subida Ball D0 + D3 04.09.csv"
click at [553, 292] on button "Próximo" at bounding box center [545, 287] width 47 height 24
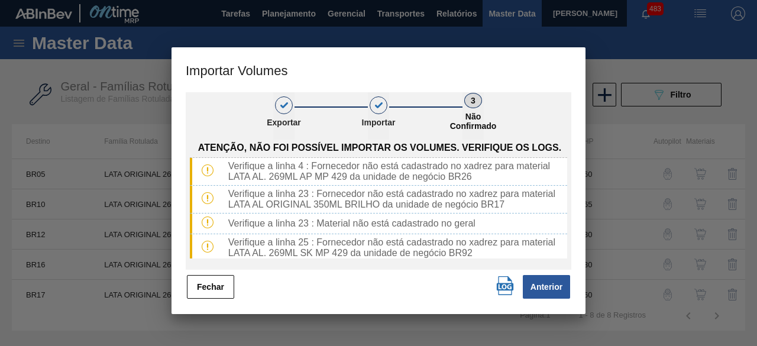
click at [506, 293] on img "button" at bounding box center [504, 285] width 19 height 19
click at [210, 284] on button "Fechar" at bounding box center [210, 287] width 47 height 24
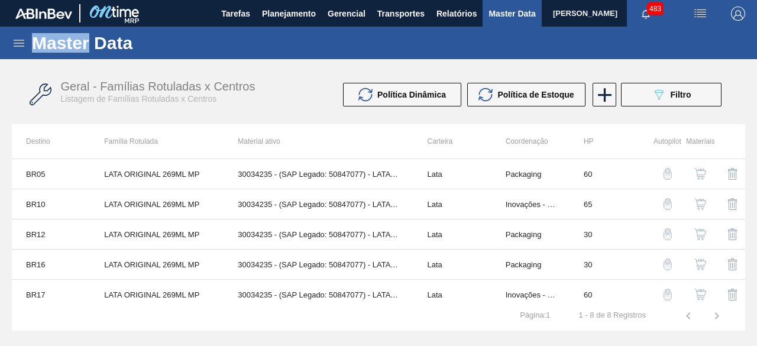
click at [18, 35] on div "Master Data" at bounding box center [378, 43] width 757 height 33
click at [18, 43] on icon at bounding box center [19, 43] width 11 height 7
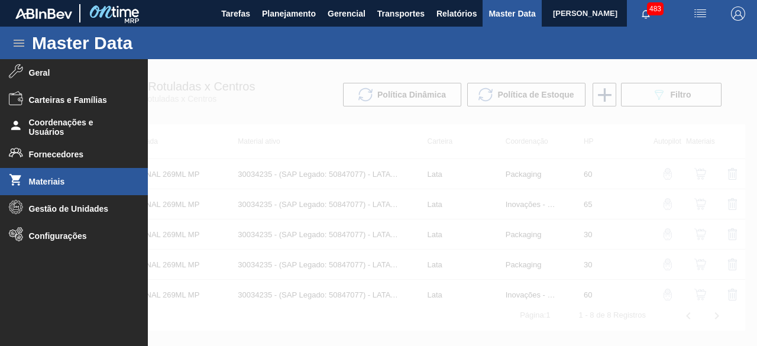
click at [63, 178] on span "Materiais" at bounding box center [78, 181] width 98 height 9
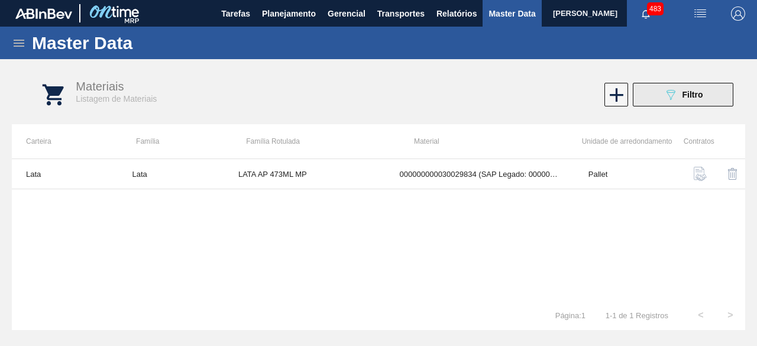
click at [676, 105] on button "089F7B8B-B2A5-4AFE-B5C0-19BA573D28AC Filtro" at bounding box center [682, 95] width 100 height 24
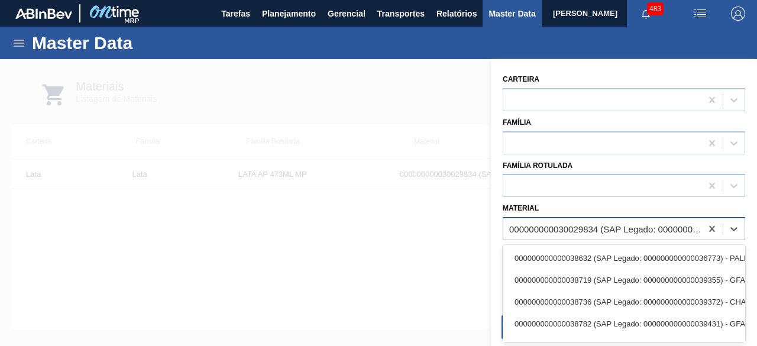
click at [589, 225] on div "000000000030029834 (SAP Legado: 000000000050820065) - LATA AL 473ML AP MP 429" at bounding box center [605, 229] width 193 height 10
paste input "30012329"
type input "30012329"
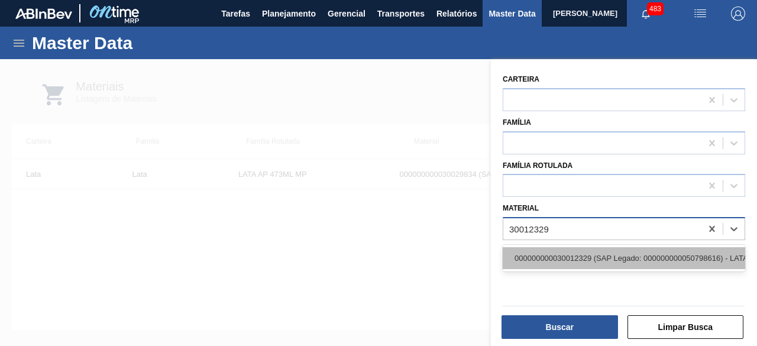
click at [577, 256] on div "000000000030012329 (SAP Legado: 000000000050798616) - LATA AL. 269ML BC MP 429" at bounding box center [623, 258] width 242 height 22
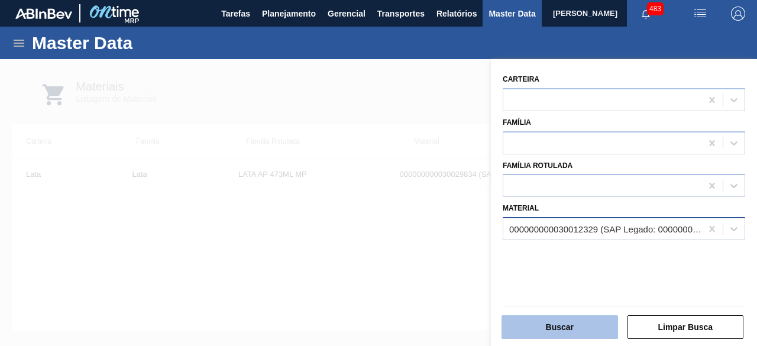
click at [569, 321] on button "Buscar" at bounding box center [559, 327] width 116 height 24
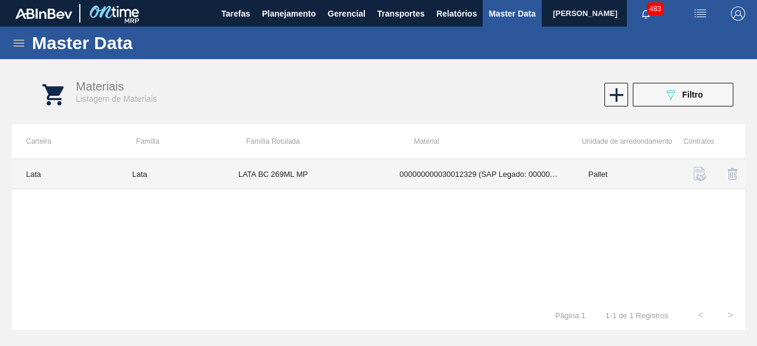
click at [323, 175] on td "LATA BC 269ML MP" at bounding box center [304, 174] width 161 height 30
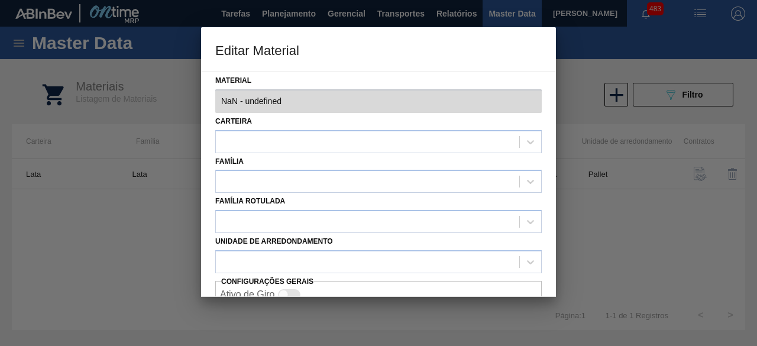
type input "30012329 - 000000000030012329 (SAP Legado: 000000000050798616) - LATA AL. 269ML…"
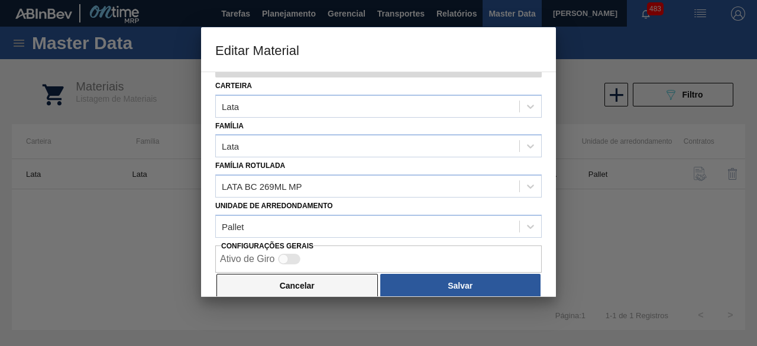
scroll to position [50, 0]
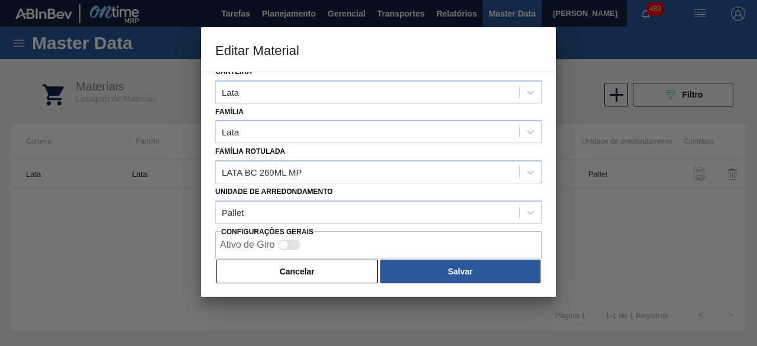
drag, startPoint x: 337, startPoint y: 278, endPoint x: 621, endPoint y: 132, distance: 318.8
click at [352, 264] on button "Cancelar" at bounding box center [296, 271] width 161 height 24
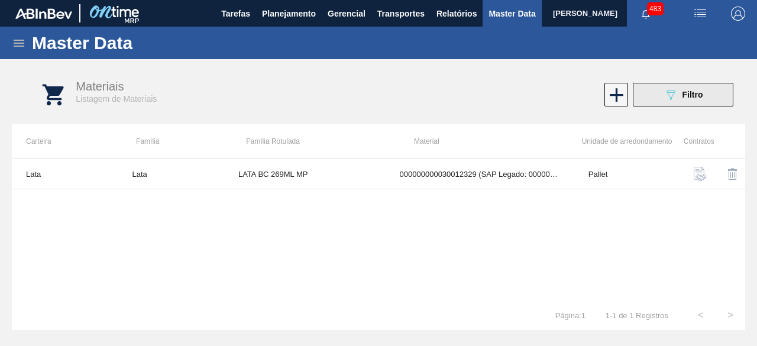
click at [676, 96] on icon "089F7B8B-B2A5-4AFE-B5C0-19BA573D28AC" at bounding box center [670, 94] width 14 height 14
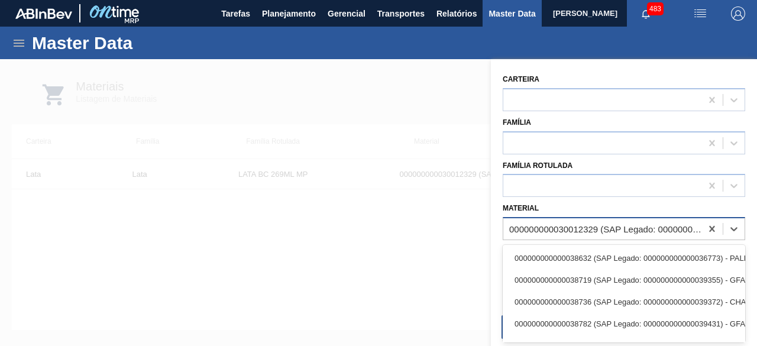
click at [583, 227] on div "000000000030012329 (SAP Legado: 000000000050798616) - LATA AL. 269ML BC MP 429" at bounding box center [605, 229] width 193 height 10
paste input "30034236"
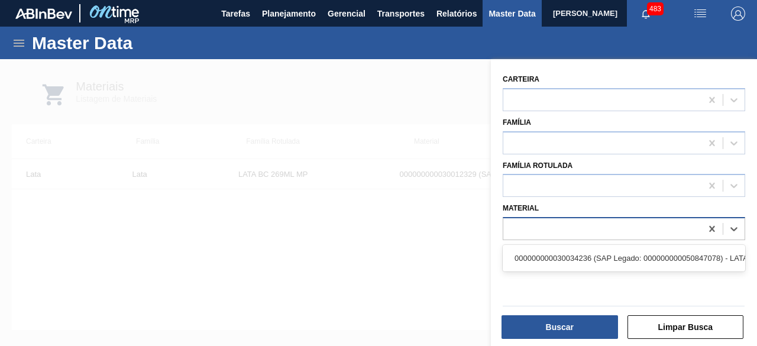
type input "30034236"
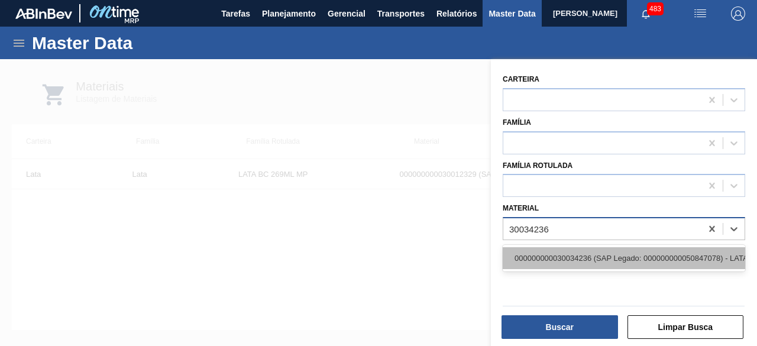
click at [579, 247] on div "000000000030034236 (SAP Legado: 000000000050847078) - LATA AL ORIGINAL 350ML BR…" at bounding box center [623, 258] width 242 height 22
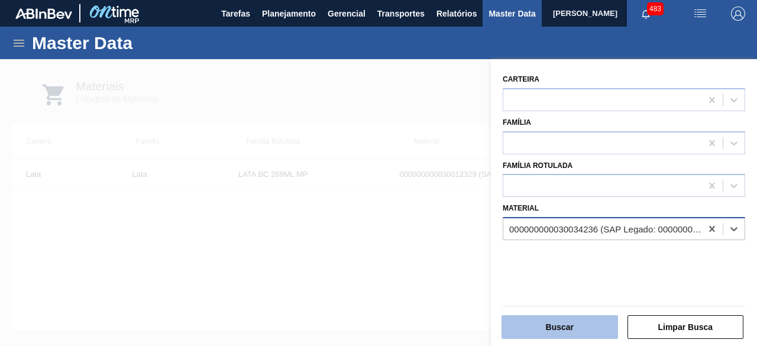
click at [590, 328] on button "Buscar" at bounding box center [559, 327] width 116 height 24
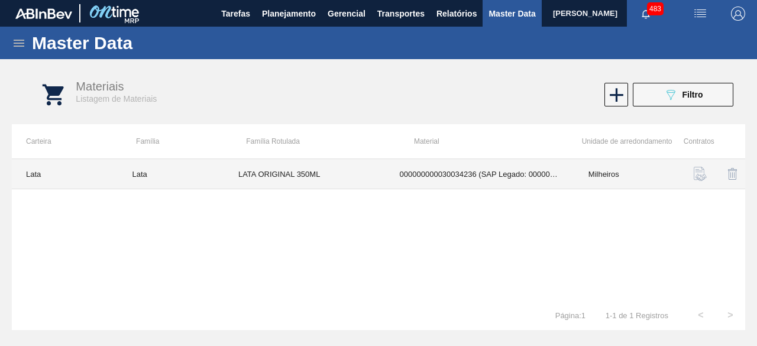
click at [350, 167] on td "LATA ORIGINAL 350ML" at bounding box center [304, 174] width 161 height 30
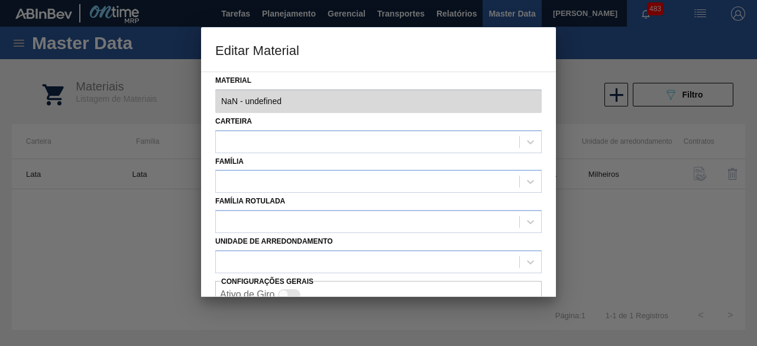
type input "30034236 - 000000000030034236 (SAP Legado: 000000000050847078) - LATA AL ORIGIN…"
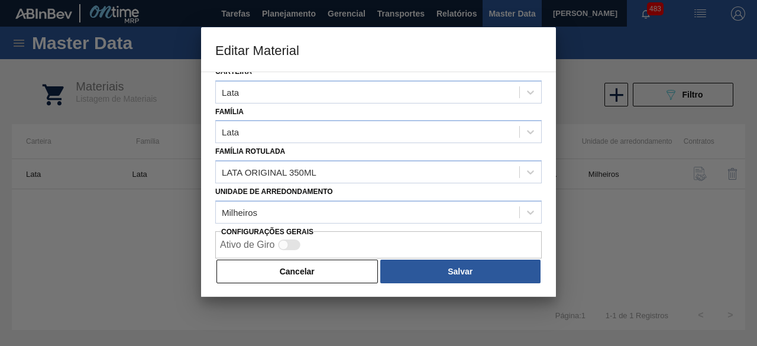
drag, startPoint x: 335, startPoint y: 271, endPoint x: 402, endPoint y: 210, distance: 91.2
click at [337, 268] on button "Cancelar" at bounding box center [296, 271] width 161 height 24
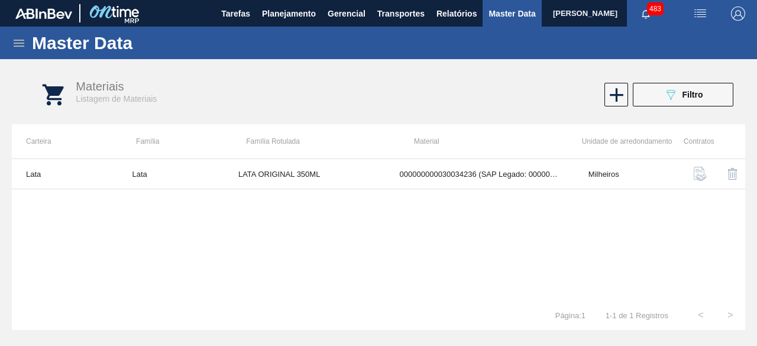
click at [697, 12] on img "button" at bounding box center [700, 14] width 14 height 14
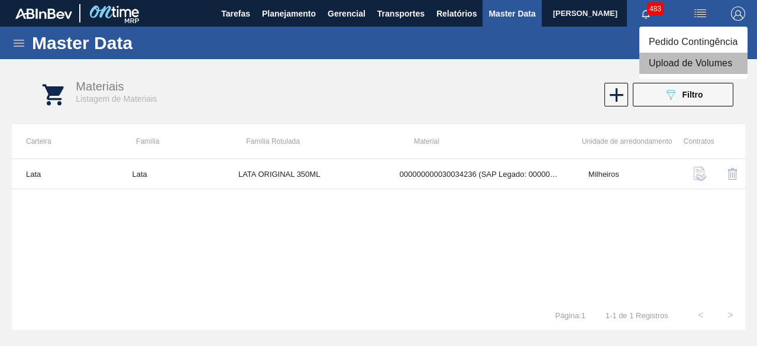
click at [681, 64] on li "Upload de Volumes" at bounding box center [693, 63] width 108 height 21
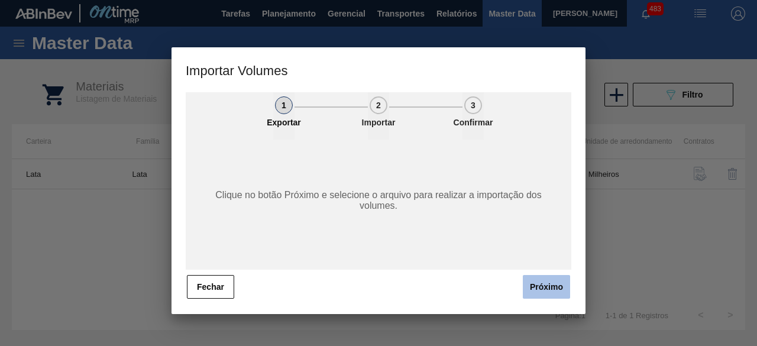
click at [535, 288] on button "Próximo" at bounding box center [545, 287] width 47 height 24
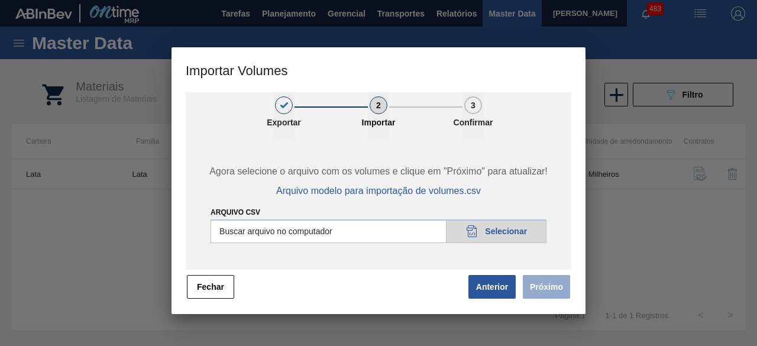
click at [528, 236] on input "Arquivo csv" at bounding box center [378, 231] width 336 height 24
type input "C:\fakepath\Subida Ball D0 + D3 04.09.csv"
click at [548, 291] on button "Próximo" at bounding box center [545, 287] width 47 height 24
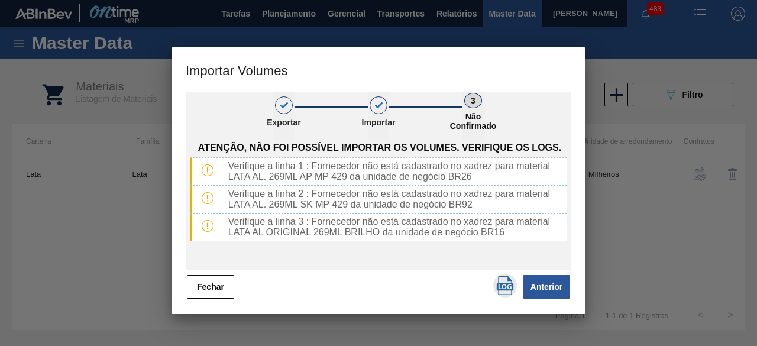
click at [501, 287] on img "button" at bounding box center [504, 285] width 19 height 19
drag, startPoint x: 199, startPoint y: 287, endPoint x: 209, endPoint y: 284, distance: 10.9
click at [199, 286] on button "Fechar" at bounding box center [210, 287] width 47 height 24
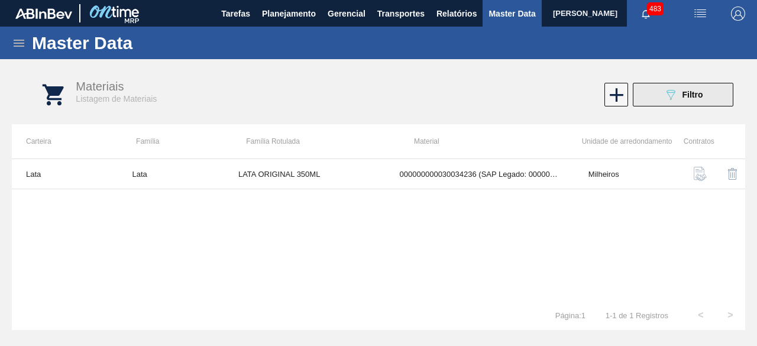
click at [687, 98] on span "Filtro" at bounding box center [692, 94] width 21 height 9
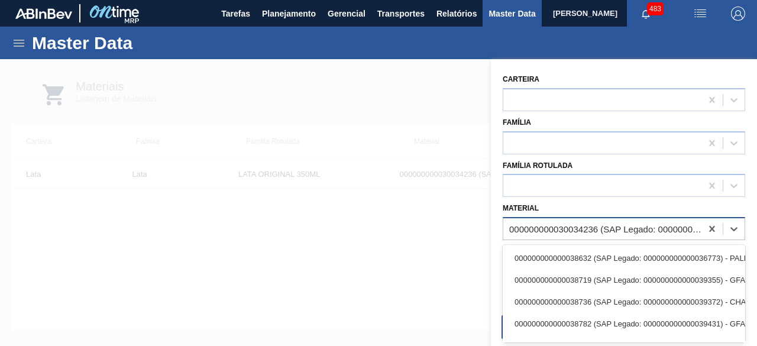
click at [621, 231] on div "000000000030034236 (SAP Legado: 000000000050847078) - LATA AL ORIGINAL 350ML BR…" at bounding box center [605, 229] width 193 height 10
paste input "30012386"
type input "30012386"
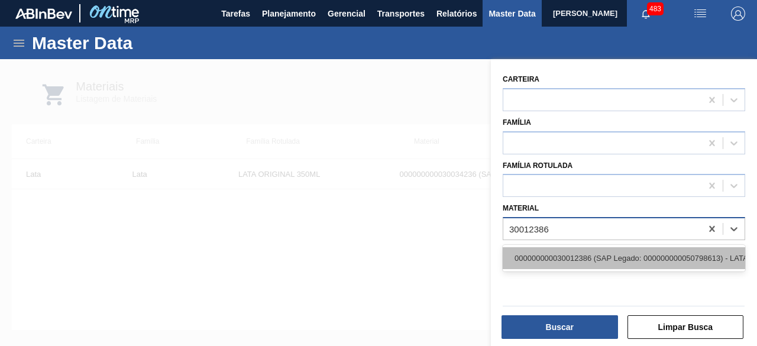
click at [605, 255] on div "000000000030012386 (SAP Legado: 000000000050798613) - LATA AL. 269ML AP MP 429" at bounding box center [623, 258] width 242 height 22
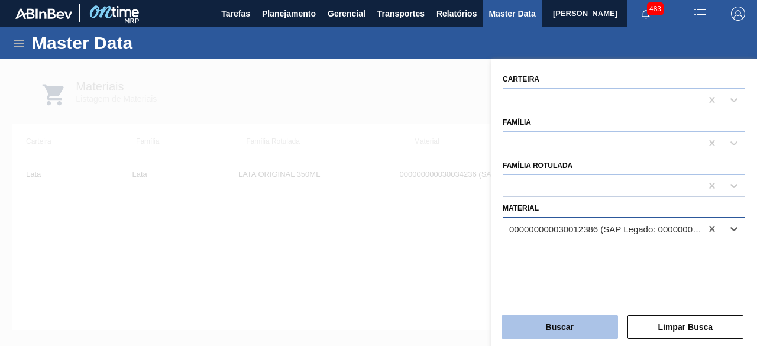
click at [578, 331] on button "Buscar" at bounding box center [559, 327] width 116 height 24
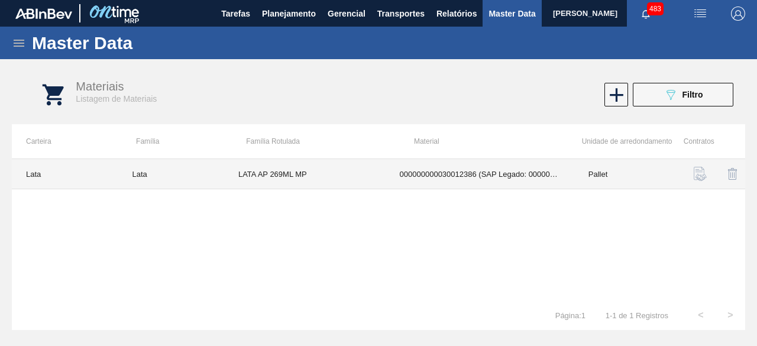
click at [388, 173] on td "000000000030012386 (SAP Legado: 000000000050798613) - LATA AL. 269ML AP MP 429" at bounding box center [479, 174] width 189 height 30
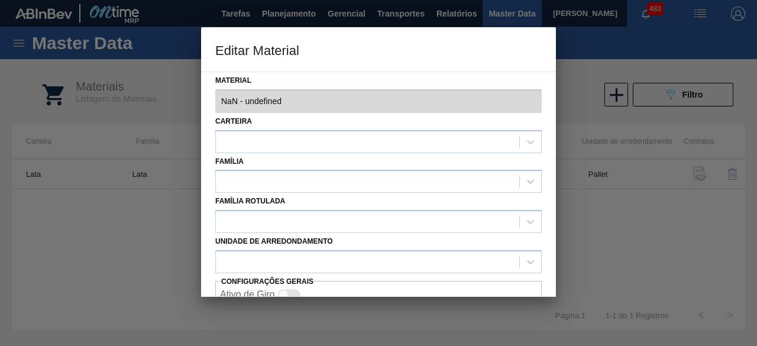
type input "30012386 - 000000000030012386 (SAP Legado: 000000000050798613) - LATA AL. 269ML…"
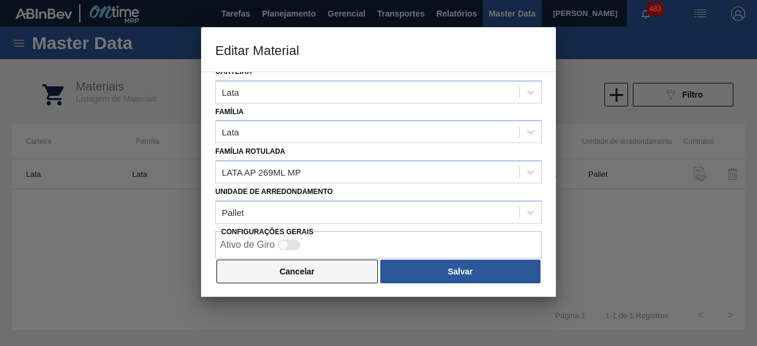
drag, startPoint x: 301, startPoint y: 271, endPoint x: 453, endPoint y: 191, distance: 171.8
click at [313, 262] on button "Cancelar" at bounding box center [296, 271] width 161 height 24
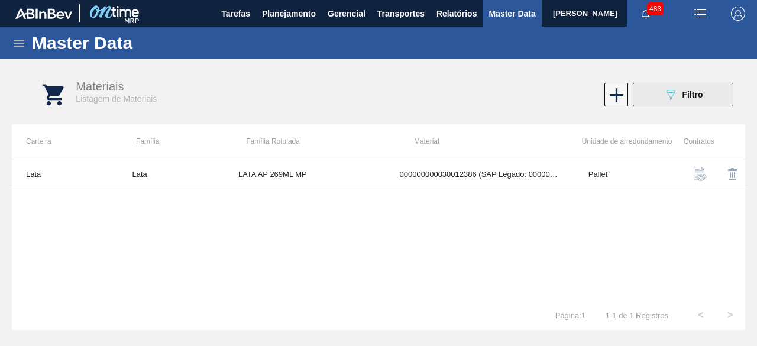
click at [688, 89] on div "089F7B8B-B2A5-4AFE-B5C0-19BA573D28AC Filtro" at bounding box center [683, 94] width 40 height 14
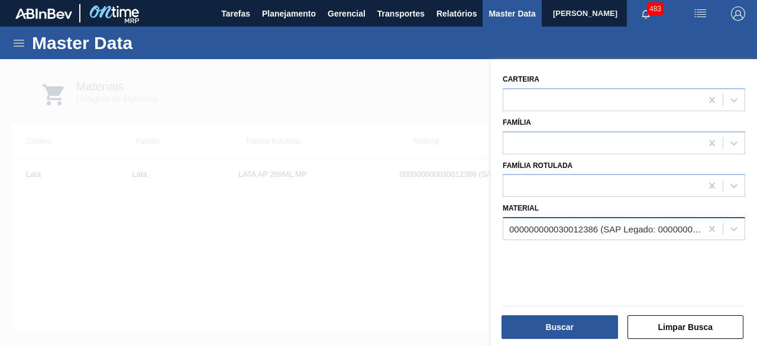
click at [534, 228] on div "000000000030012386 (SAP Legado: 000000000050798613) - LATA AL. 269ML AP MP 429" at bounding box center [605, 229] width 193 height 10
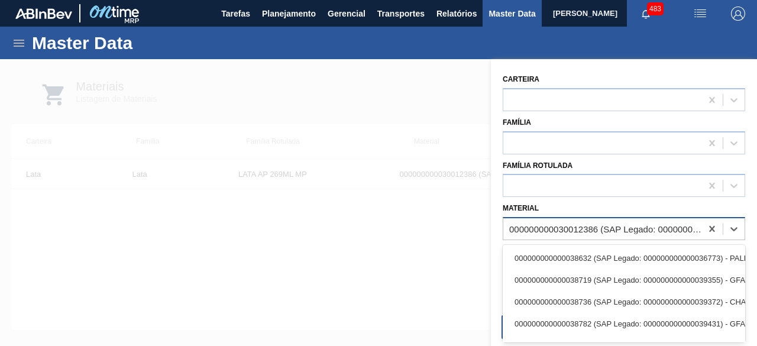
paste input "30034234"
type input "30034234"
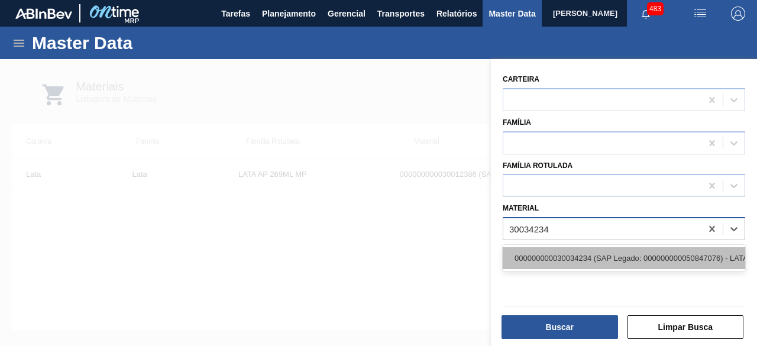
click at [534, 252] on div "000000000030034234 (SAP Legado: 000000000050847076) - LATA AL ORIGINAL 269ML BR…" at bounding box center [623, 258] width 242 height 22
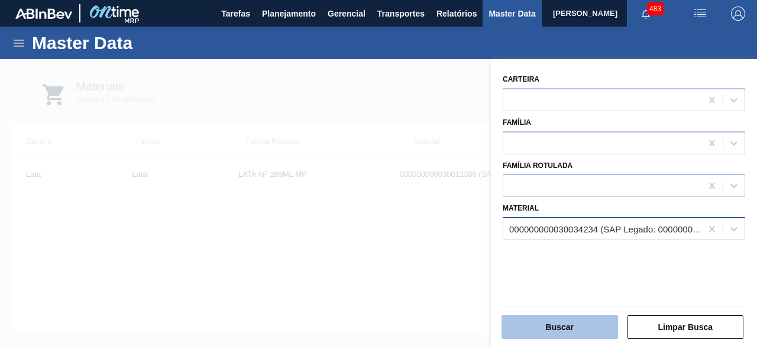
click at [552, 326] on button "Buscar" at bounding box center [559, 327] width 116 height 24
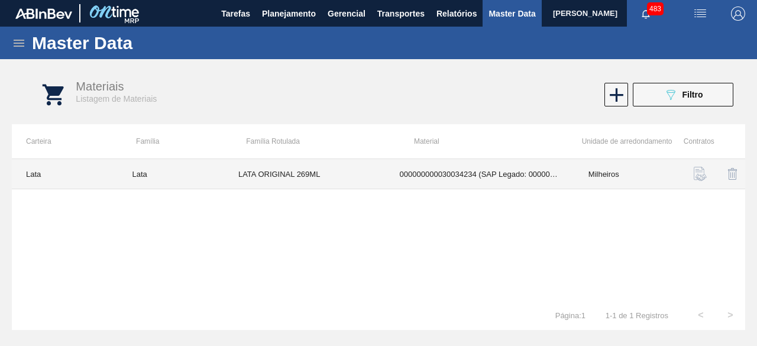
click at [306, 170] on td "LATA ORIGINAL 269ML" at bounding box center [304, 174] width 161 height 30
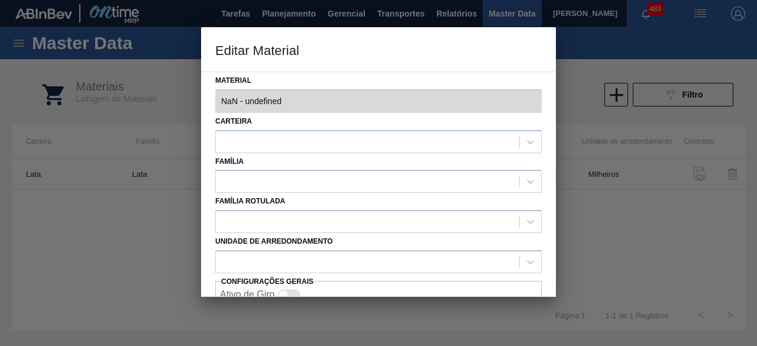
type input "30034234 - 000000000030034234 (SAP Legado: 000000000050847076) - LATA AL ORIGIN…"
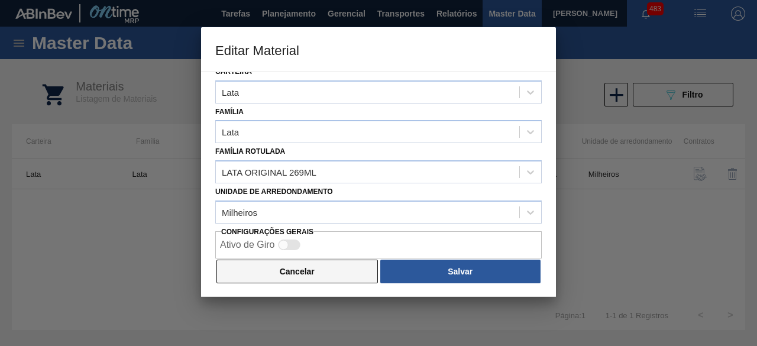
click at [308, 266] on button "Cancelar" at bounding box center [296, 271] width 161 height 24
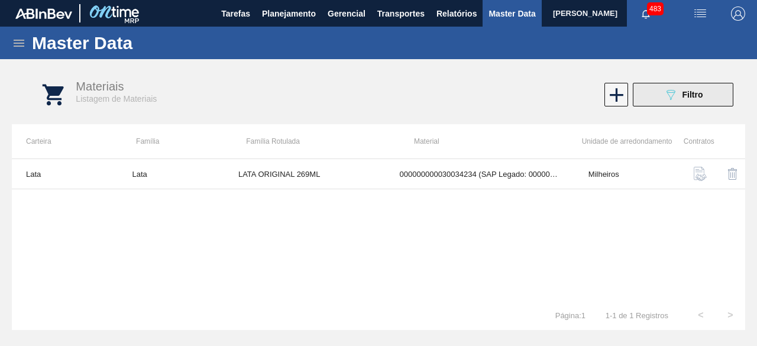
click at [674, 102] on button "089F7B8B-B2A5-4AFE-B5C0-19BA573D28AC Filtro" at bounding box center [682, 95] width 100 height 24
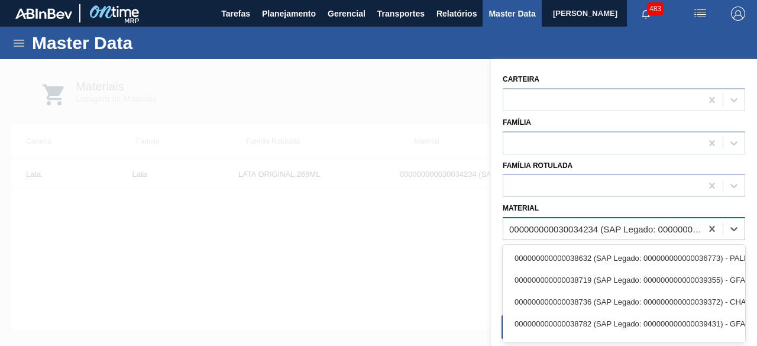
click at [592, 228] on div "000000000030034234 (SAP Legado: 000000000050847076) - LATA AL ORIGINAL 269ML BR…" at bounding box center [605, 229] width 193 height 10
paste input "30012388"
type input "30012388"
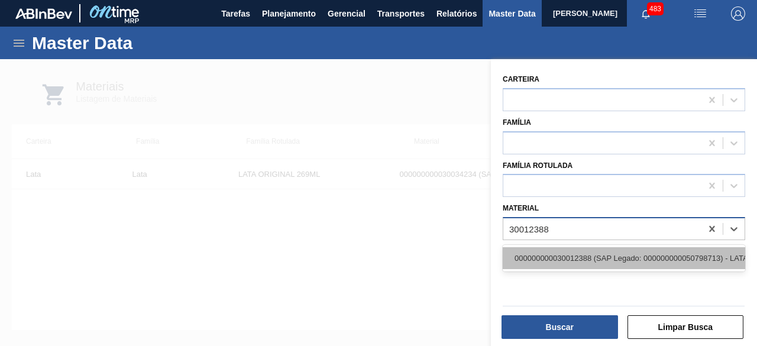
click at [596, 254] on div "000000000030012388 (SAP Legado: 000000000050798713) - LATA AL. 269ML SK MP 429" at bounding box center [623, 258] width 242 height 22
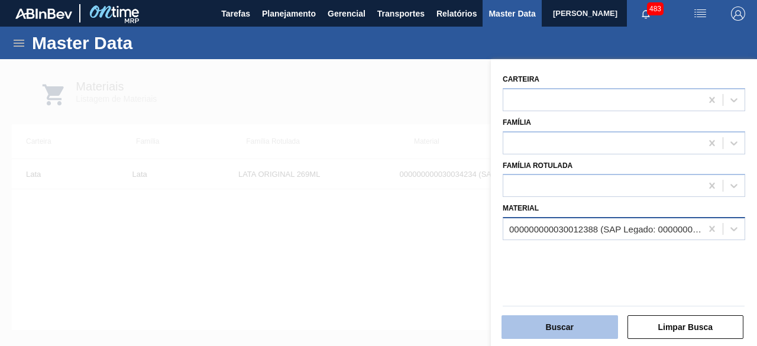
click at [592, 327] on button "Buscar" at bounding box center [559, 327] width 116 height 24
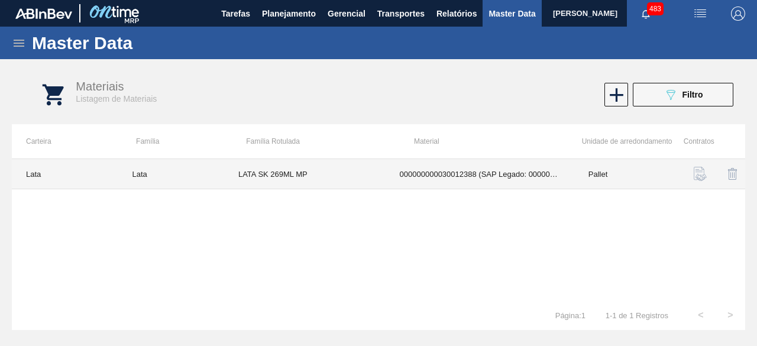
click at [381, 178] on td "LATA SK 269ML MP" at bounding box center [304, 174] width 161 height 30
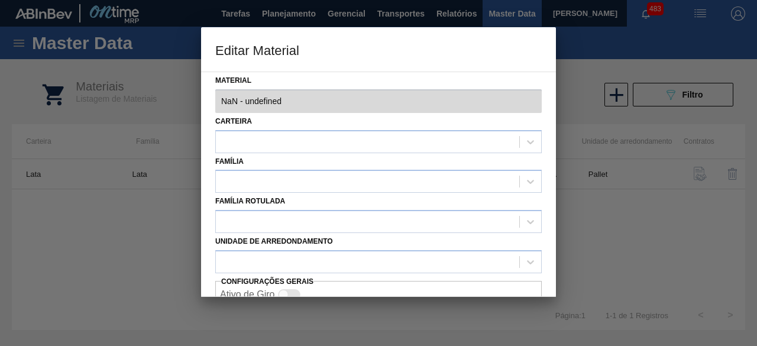
type input "30012388 - 000000000030012388 (SAP Legado: 000000000050798713) - LATA AL. 269ML…"
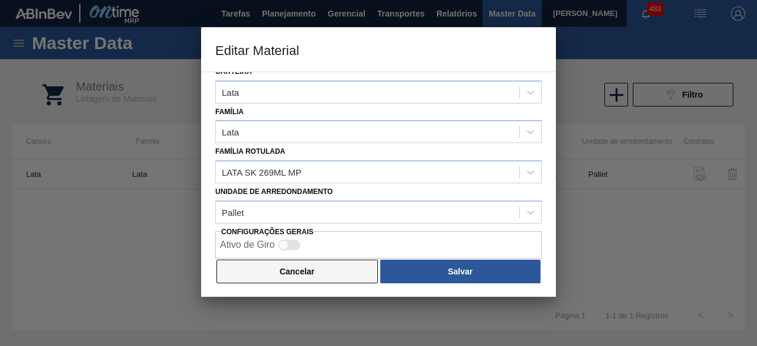
click at [324, 274] on button "Cancelar" at bounding box center [296, 271] width 161 height 24
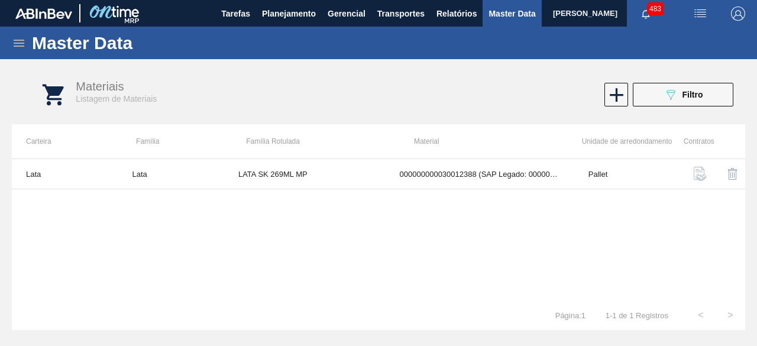
click at [702, 12] on img "button" at bounding box center [700, 14] width 14 height 14
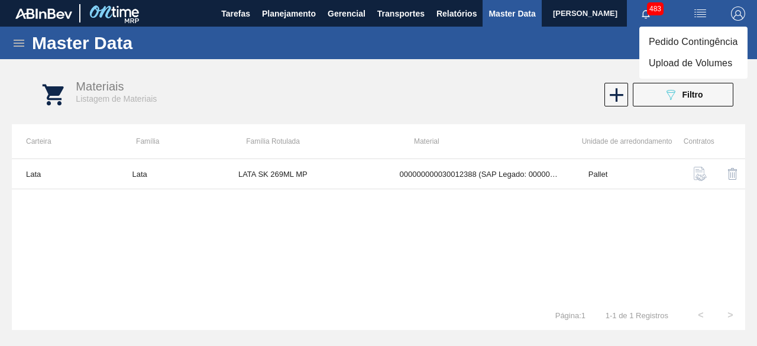
click at [693, 60] on li "Upload de Volumes" at bounding box center [693, 63] width 108 height 21
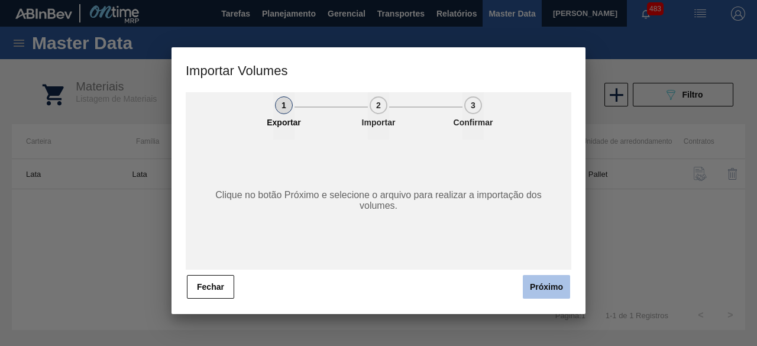
click at [559, 285] on button "Próximo" at bounding box center [545, 287] width 47 height 24
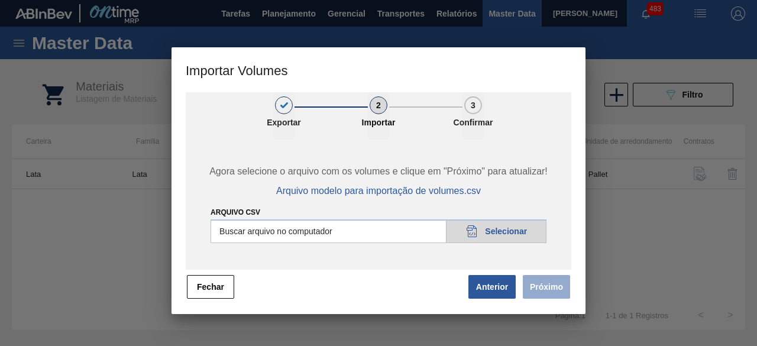
click at [533, 235] on input "Arquivo csv" at bounding box center [378, 231] width 336 height 24
type input "C:\fakepath\Subida Ball D0 + D3 04.09.csv"
click at [550, 283] on button "Próximo" at bounding box center [545, 287] width 47 height 24
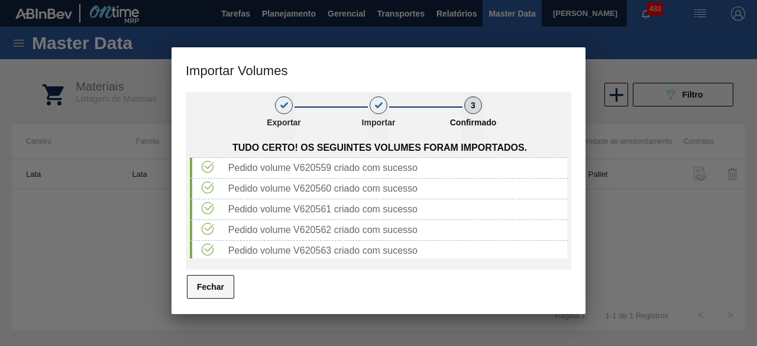
drag, startPoint x: 214, startPoint y: 289, endPoint x: 467, endPoint y: 79, distance: 328.7
click at [215, 289] on button "Fechar" at bounding box center [210, 287] width 47 height 24
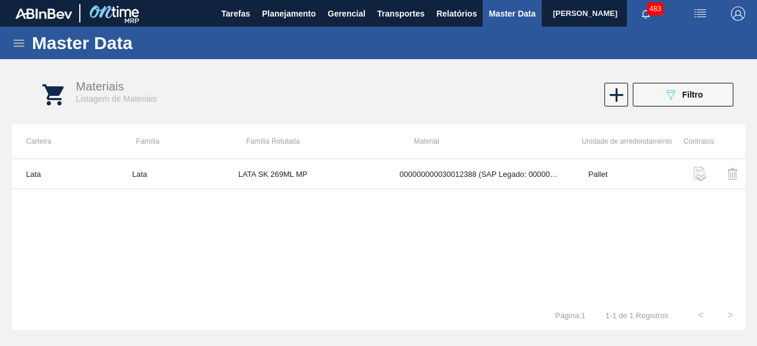
click at [703, 12] on img "button" at bounding box center [700, 14] width 14 height 14
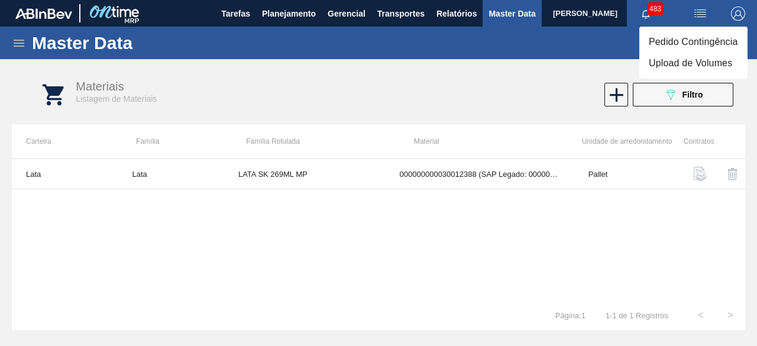
click at [693, 67] on li "Upload de Volumes" at bounding box center [693, 63] width 108 height 21
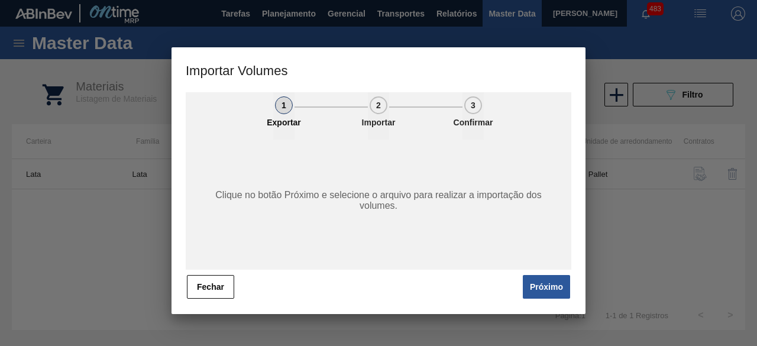
click at [541, 293] on button "Próximo" at bounding box center [545, 287] width 47 height 24
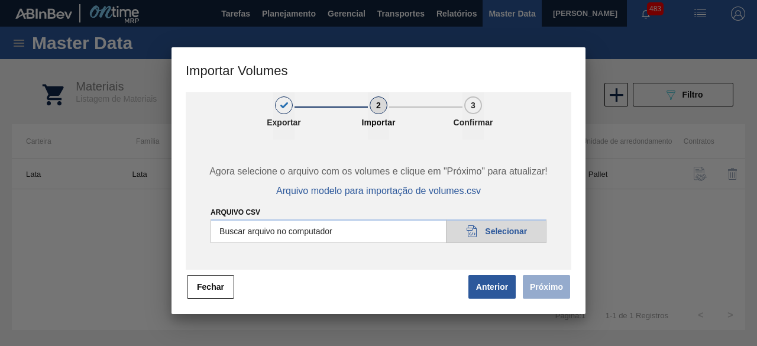
click at [517, 231] on input "Arquivo csv" at bounding box center [378, 231] width 336 height 24
type input "C:\fakepath\Subida fort. + itumb 04.09.csv"
click at [547, 288] on button "Próximo" at bounding box center [545, 287] width 47 height 24
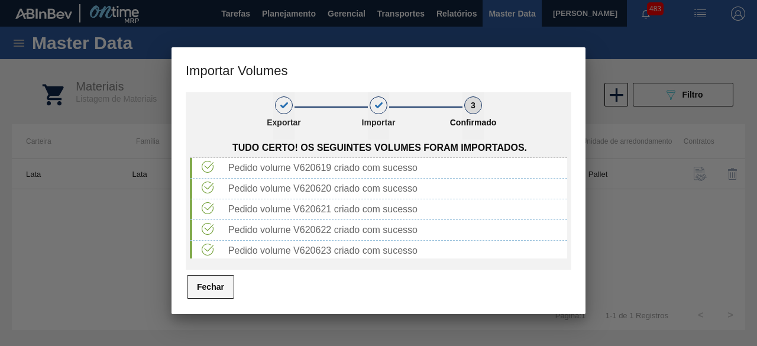
click at [218, 285] on button "Fechar" at bounding box center [210, 287] width 47 height 24
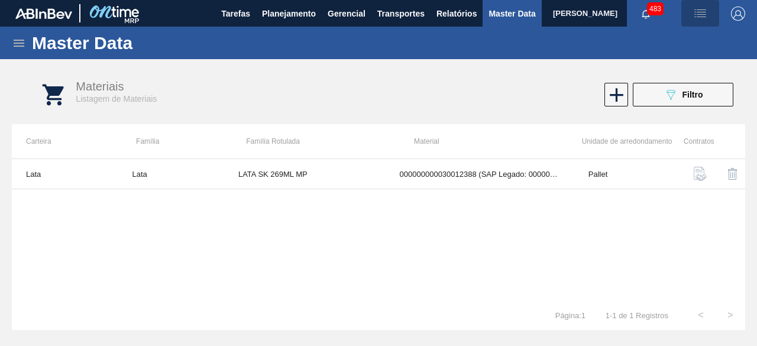
click at [706, 11] on img "button" at bounding box center [700, 14] width 14 height 14
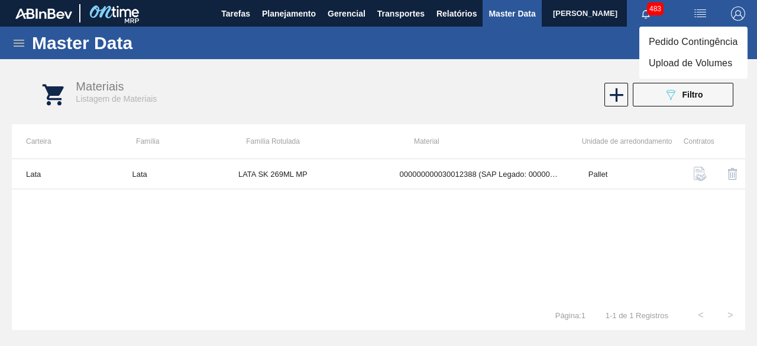
click at [686, 59] on li "Upload de Volumes" at bounding box center [693, 63] width 108 height 21
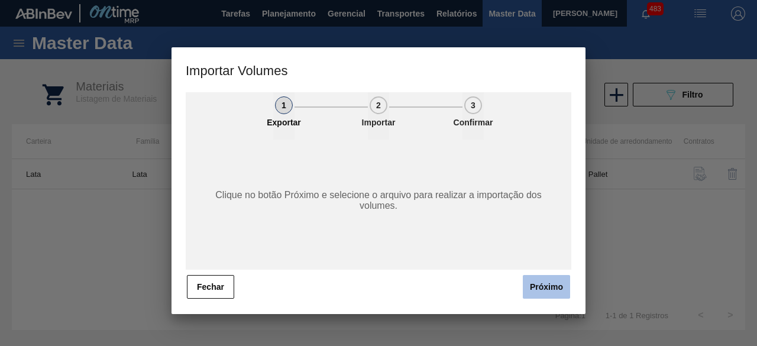
click at [554, 283] on button "Próximo" at bounding box center [545, 287] width 47 height 24
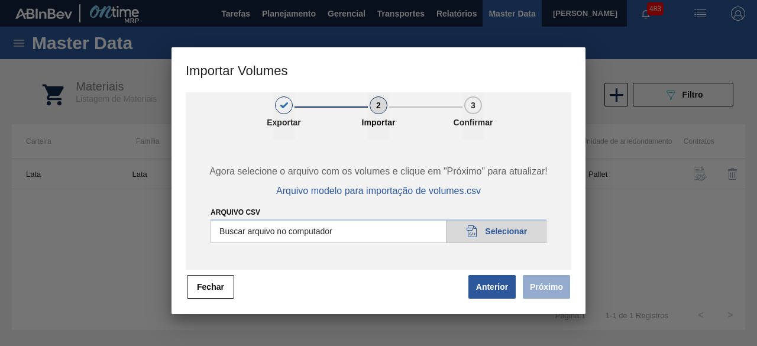
click at [532, 231] on input "Arquivo csv" at bounding box center [378, 231] width 336 height 24
type input "C:\fakepath\Subida Crown 04.09.csv"
click at [544, 287] on button "Próximo" at bounding box center [545, 287] width 47 height 24
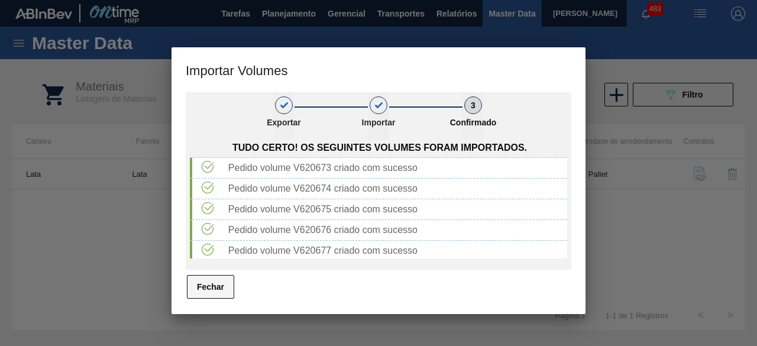
click at [214, 289] on button "Fechar" at bounding box center [210, 287] width 47 height 24
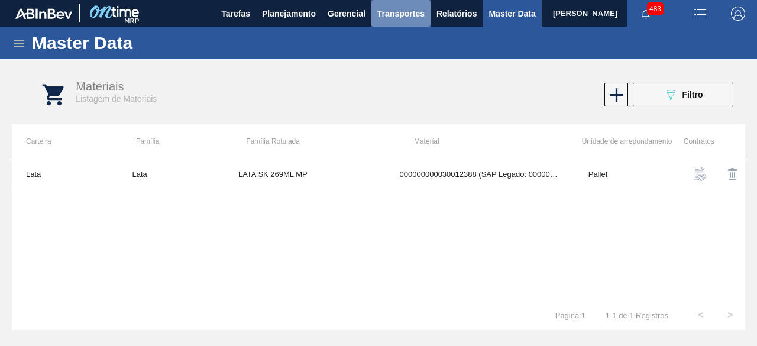
click at [405, 12] on span "Transportes" at bounding box center [400, 14] width 47 height 14
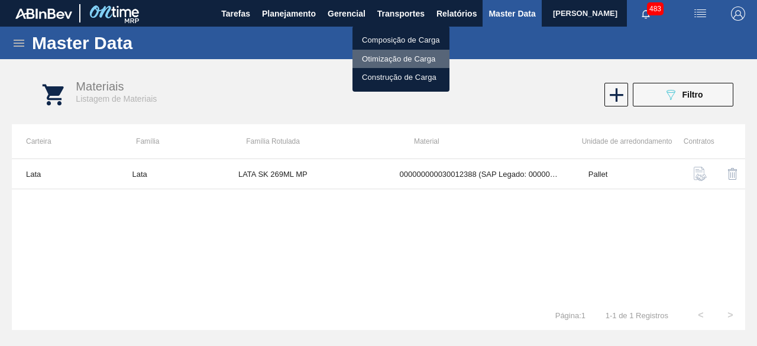
click at [380, 59] on li "Otimização de Carga" at bounding box center [400, 59] width 97 height 19
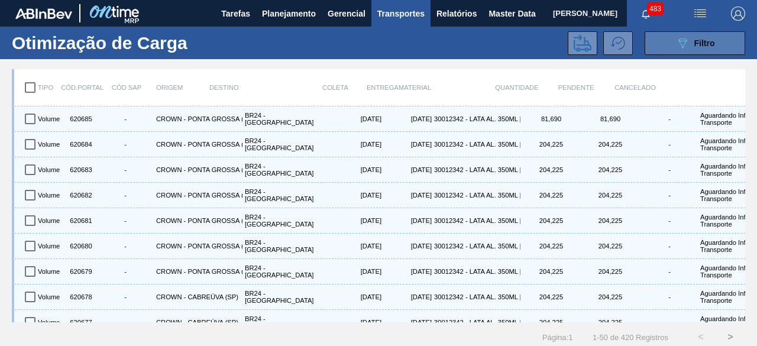
click at [661, 40] on button "089F7B8B-B2A5-4AFE-B5C0-19BA573D28AC Filtro" at bounding box center [694, 43] width 100 height 24
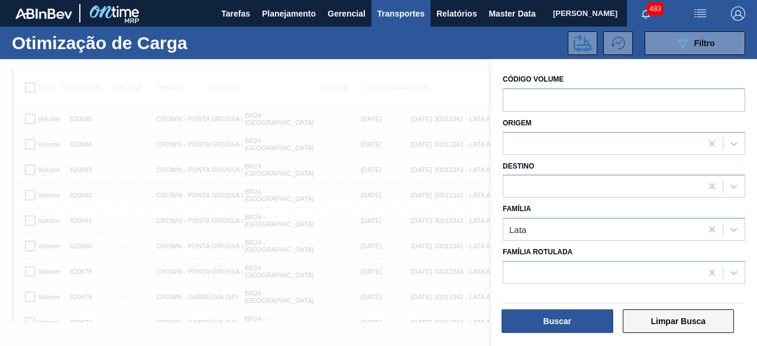
click at [671, 319] on button "Limpar Busca" at bounding box center [678, 321] width 112 height 24
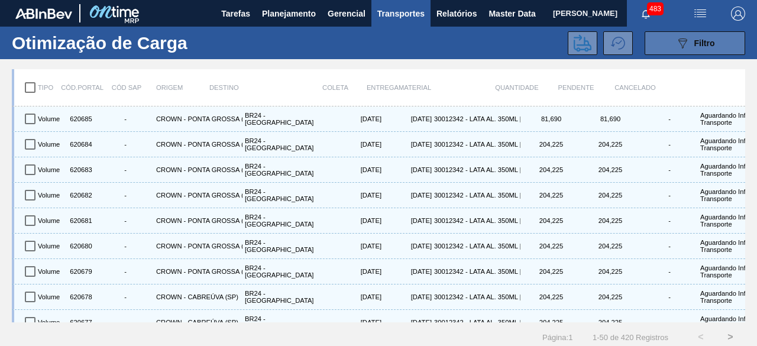
click at [660, 42] on button "089F7B8B-B2A5-4AFE-B5C0-19BA573D28AC Filtro" at bounding box center [694, 43] width 100 height 24
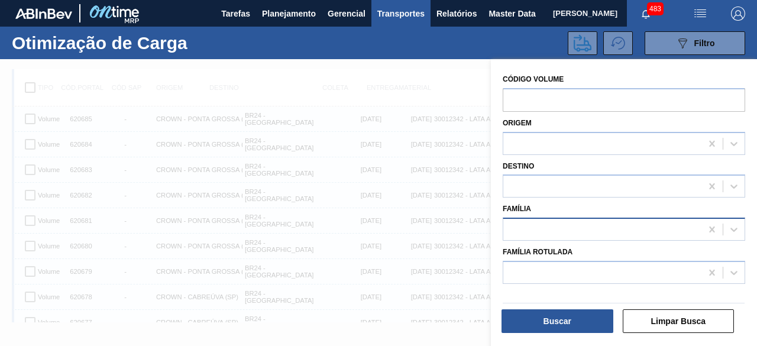
click at [540, 231] on div at bounding box center [602, 229] width 198 height 17
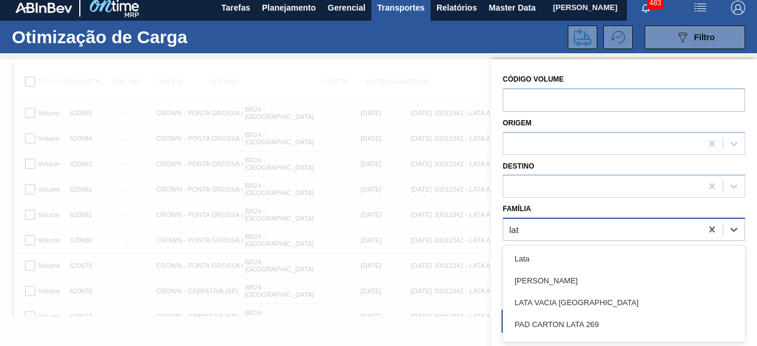
type input "lata"
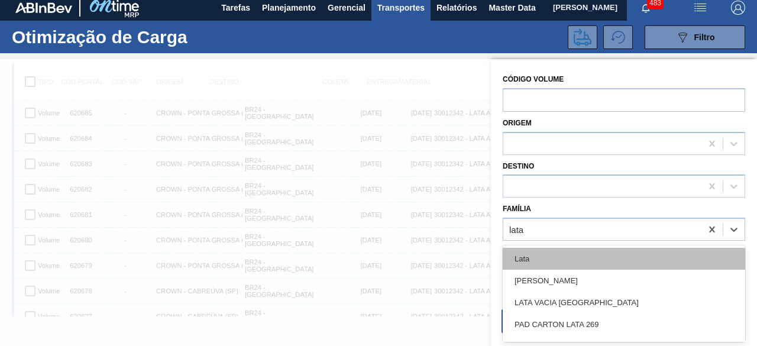
click at [542, 258] on div "Lata" at bounding box center [623, 259] width 242 height 22
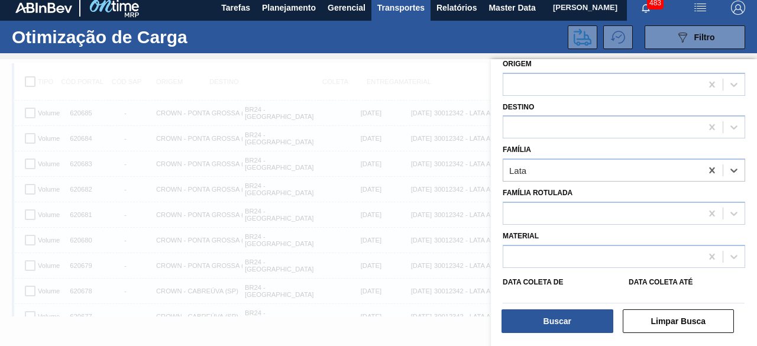
scroll to position [118, 0]
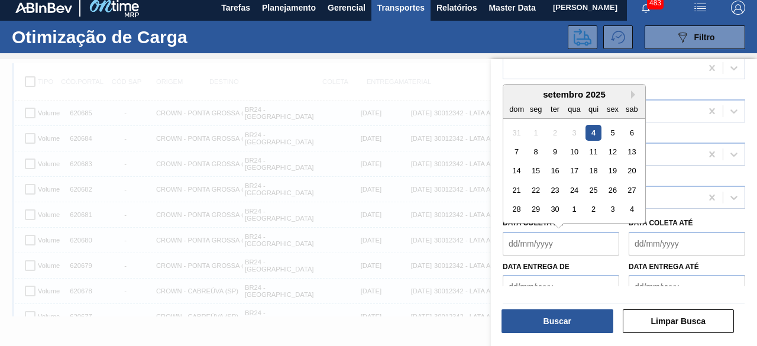
click at [548, 232] on de "Data coleta de" at bounding box center [560, 244] width 116 height 24
click at [598, 131] on div "4" at bounding box center [593, 132] width 16 height 16
type de "[DATE]"
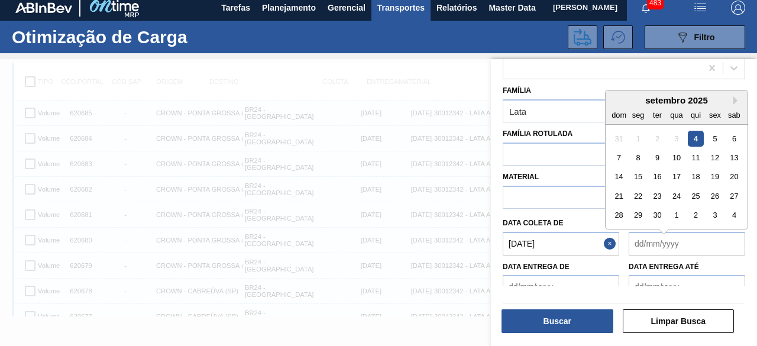
click at [675, 243] on até "Data coleta até" at bounding box center [686, 244] width 116 height 24
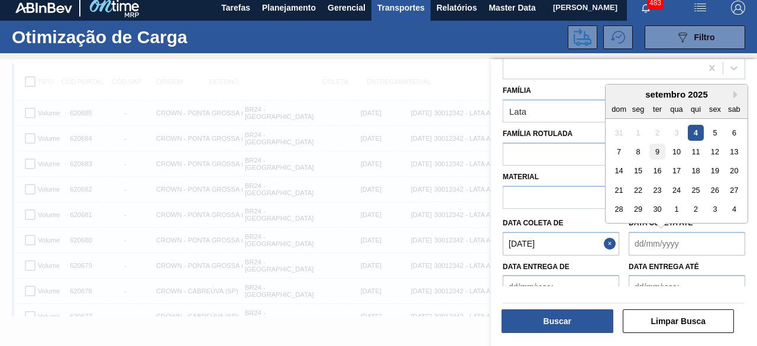
click at [655, 147] on div "9" at bounding box center [657, 152] width 16 height 16
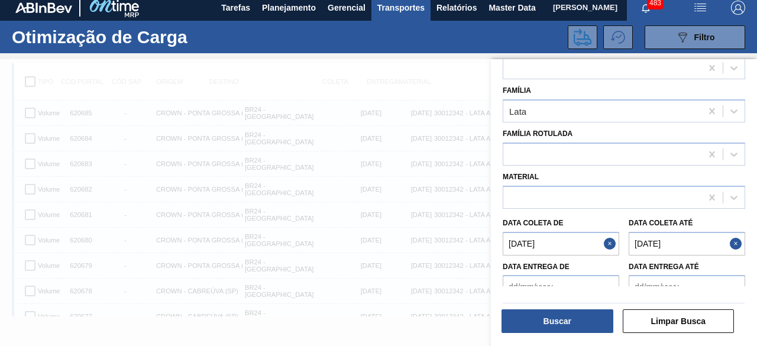
type até "09/09/2025"
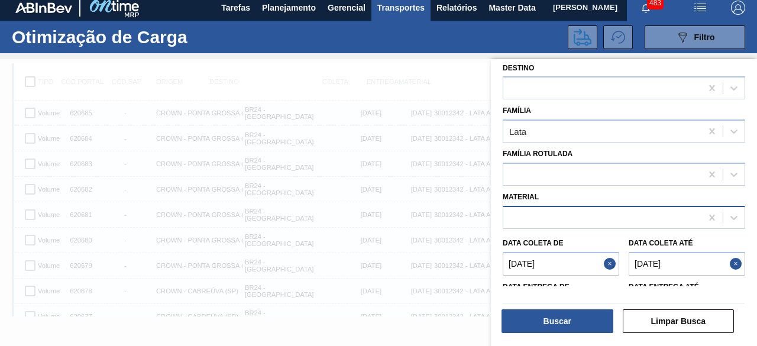
scroll to position [131, 0]
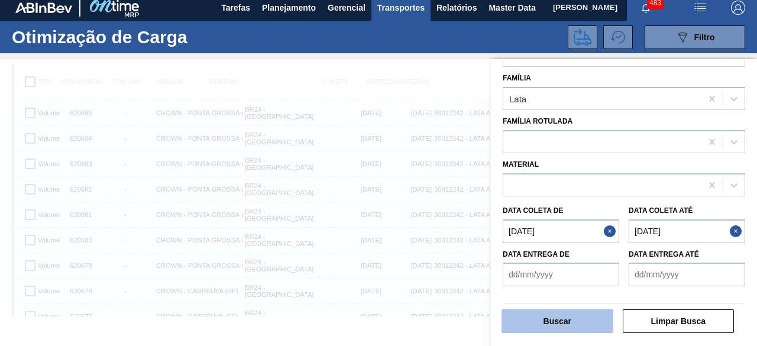
click at [579, 322] on button "Buscar" at bounding box center [557, 321] width 112 height 24
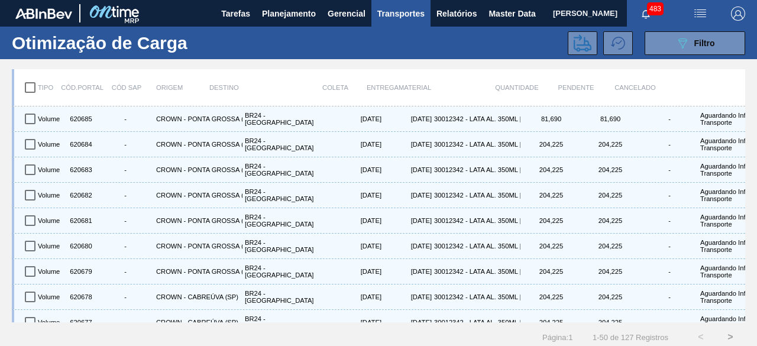
click at [26, 87] on input "checkbox" at bounding box center [30, 87] width 25 height 25
checkbox input "true"
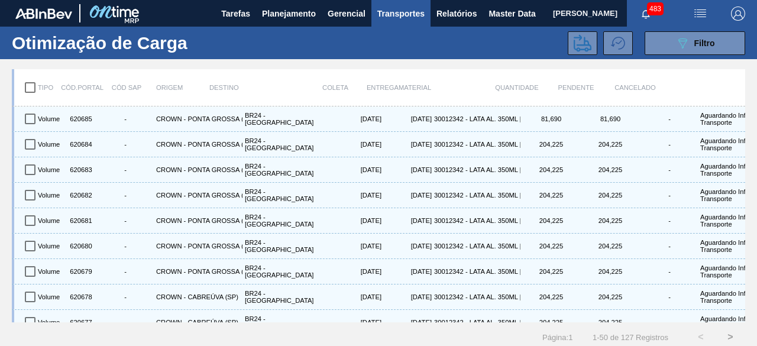
checkbox input "true"
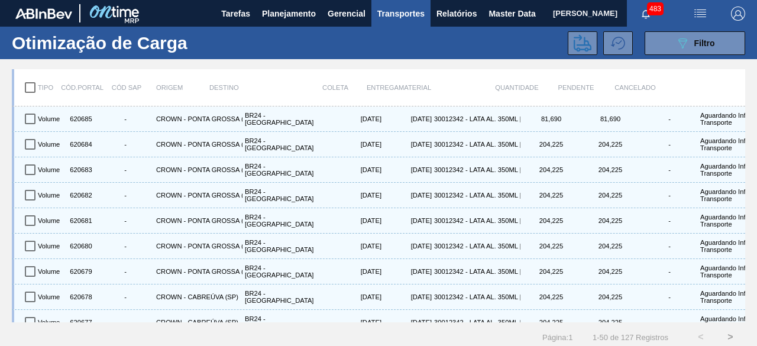
checkbox input "true"
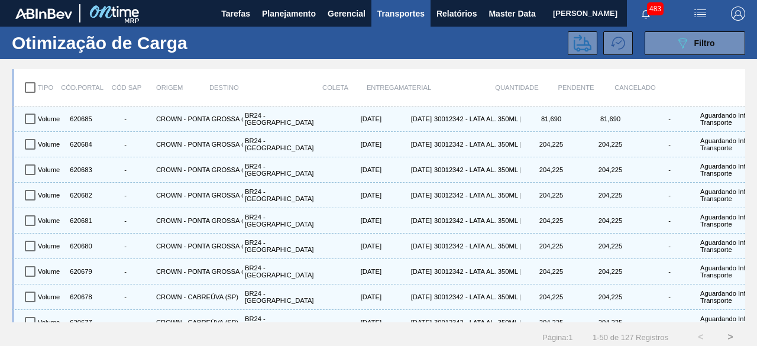
checkbox input "true"
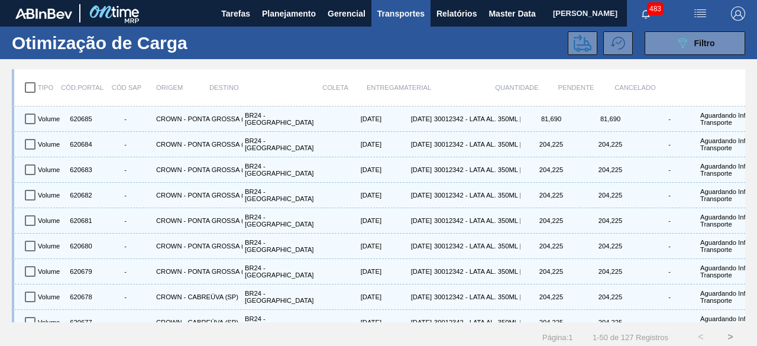
checkbox input "true"
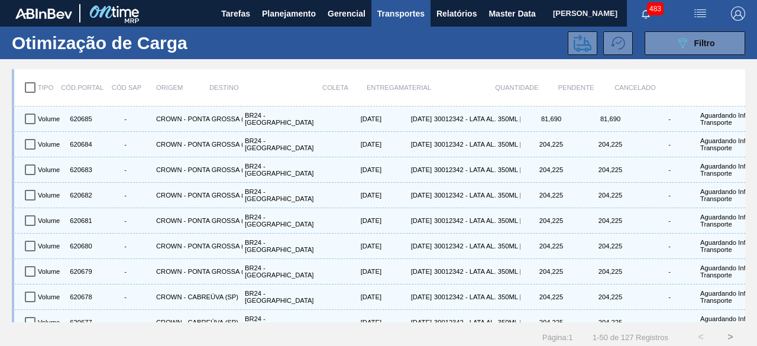
checkbox input "true"
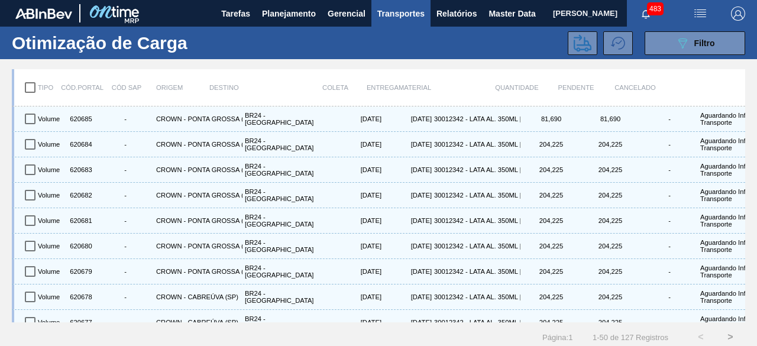
checkbox input "true"
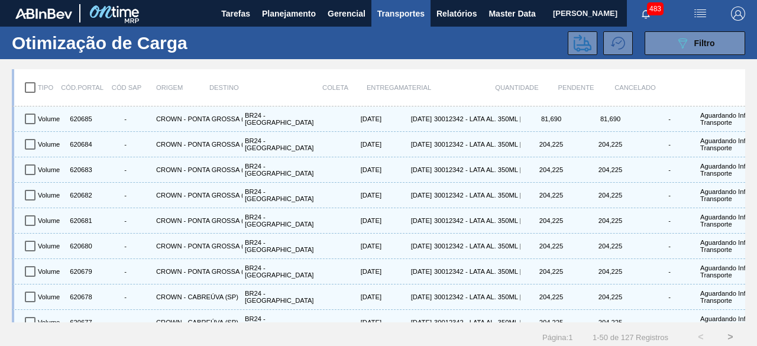
checkbox input "true"
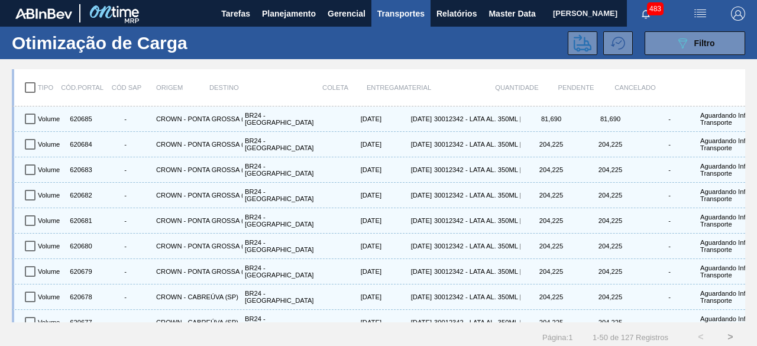
checkbox input "true"
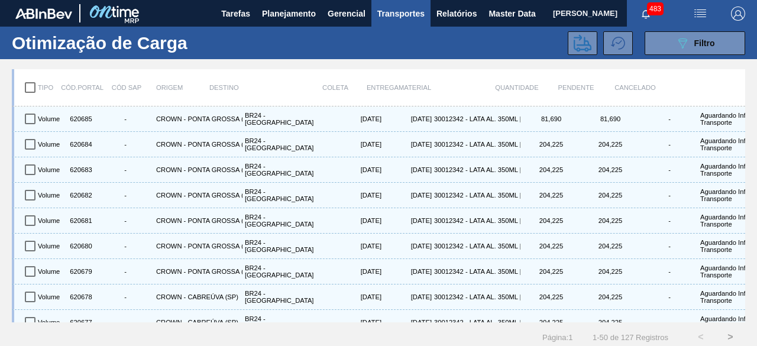
checkbox input "true"
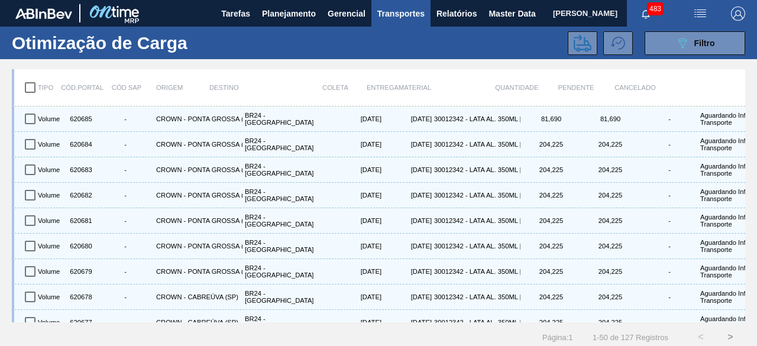
checkbox input "true"
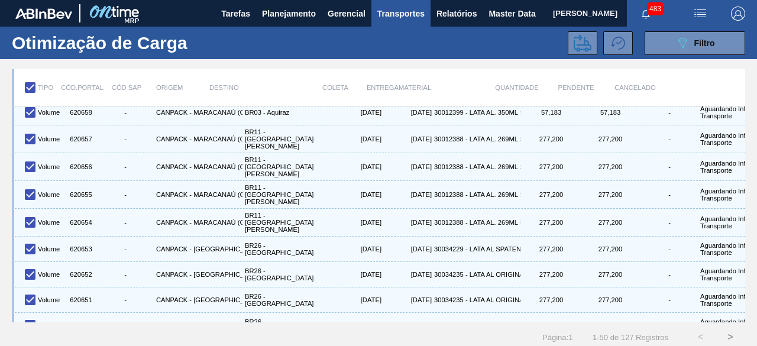
scroll to position [1053, 0]
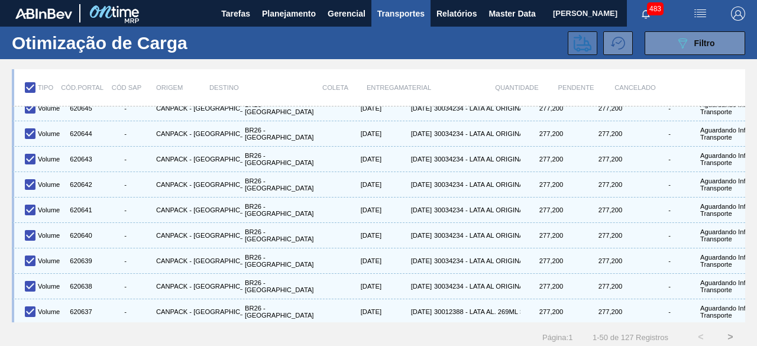
click at [574, 42] on icon at bounding box center [582, 43] width 18 height 18
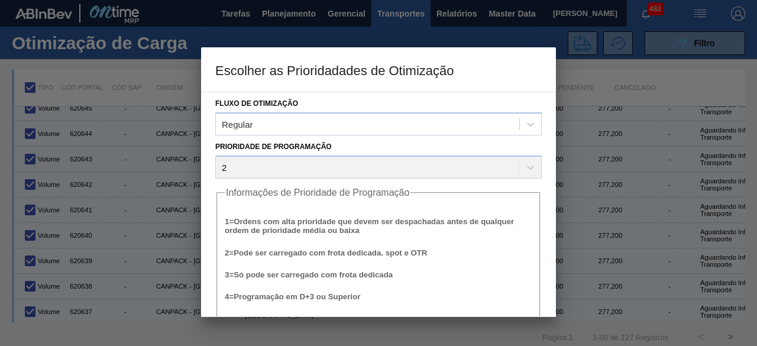
scroll to position [45, 0]
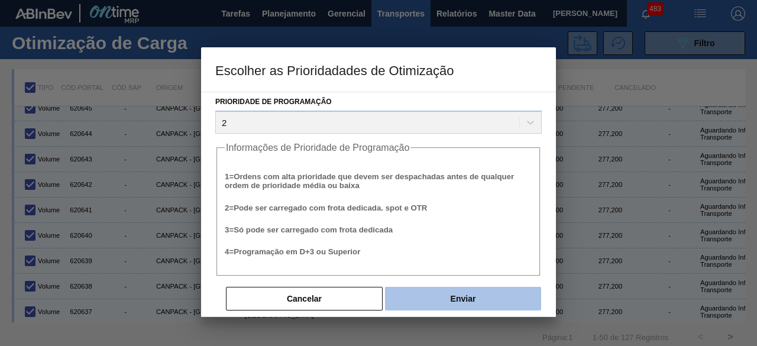
click at [489, 297] on button "Enviar" at bounding box center [463, 299] width 156 height 24
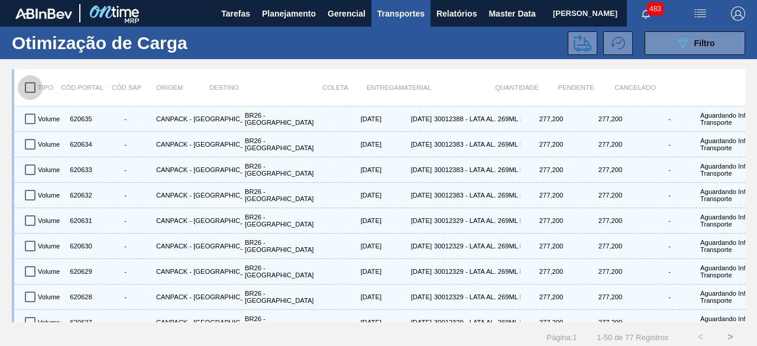
click at [31, 85] on input "checkbox" at bounding box center [30, 87] width 25 height 25
checkbox input "true"
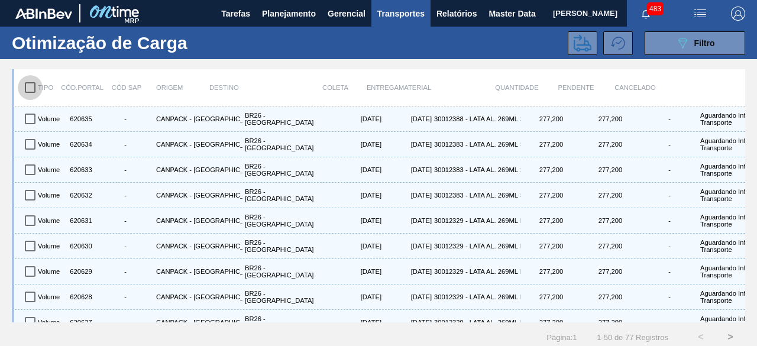
checkbox input "true"
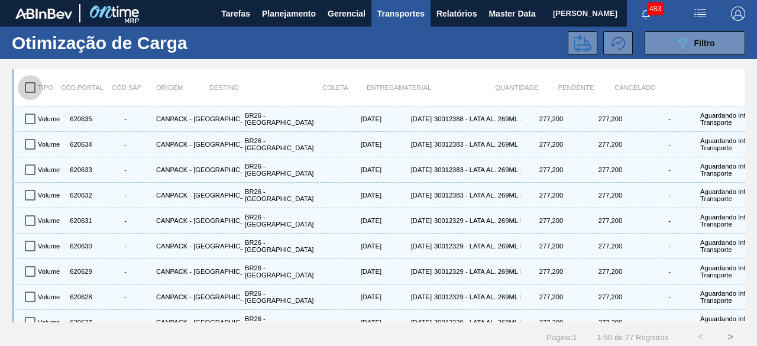
checkbox input "true"
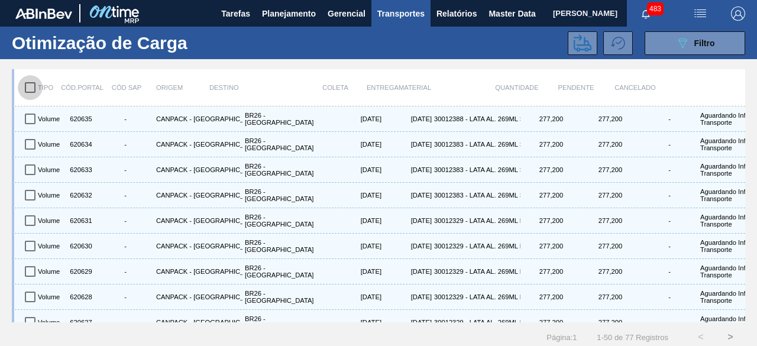
checkbox input "true"
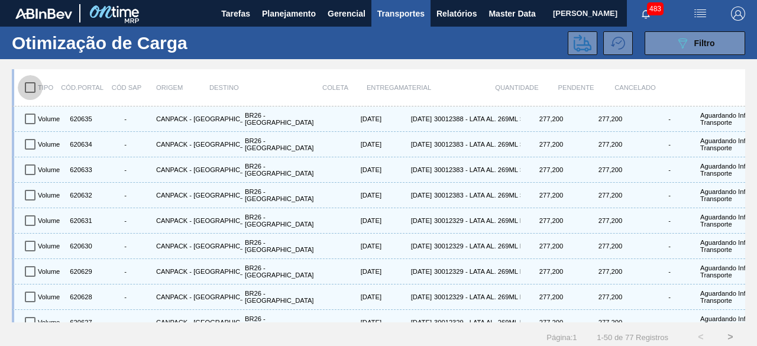
checkbox input "true"
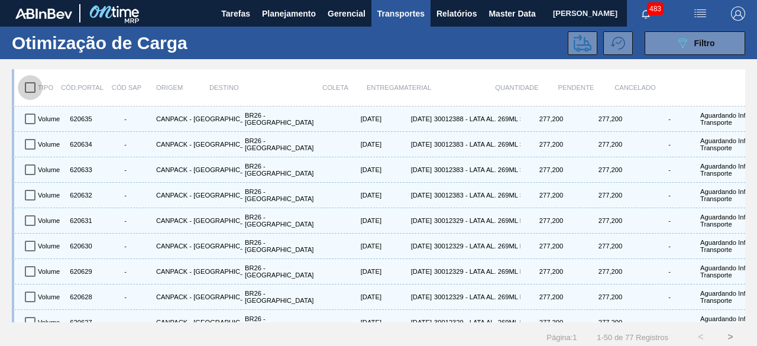
checkbox input "true"
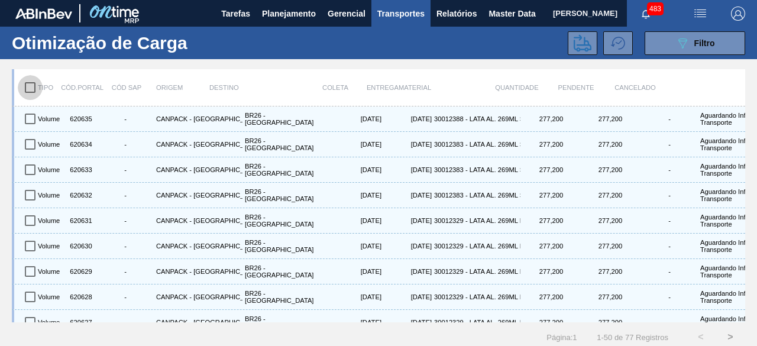
checkbox input "true"
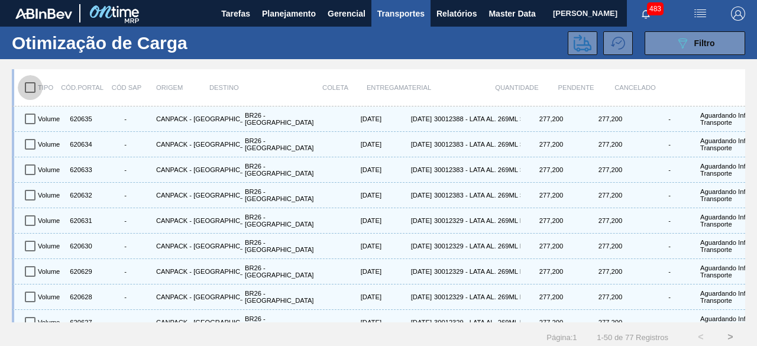
checkbox input "true"
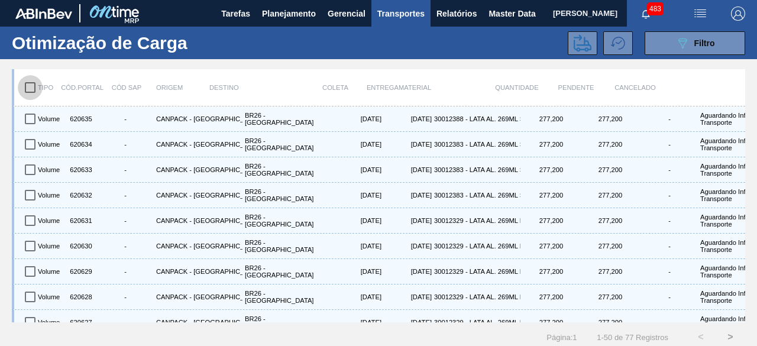
checkbox input "true"
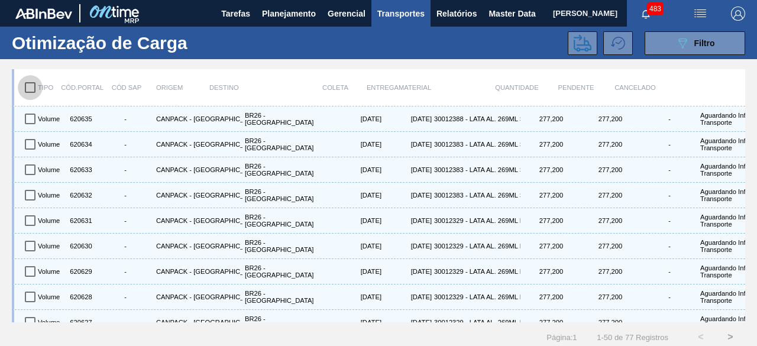
checkbox input "true"
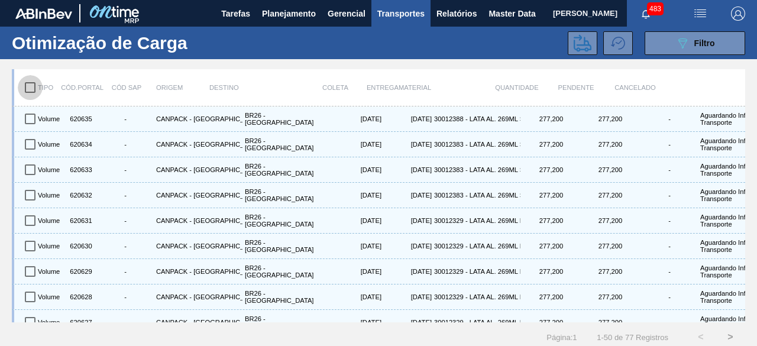
checkbox input "true"
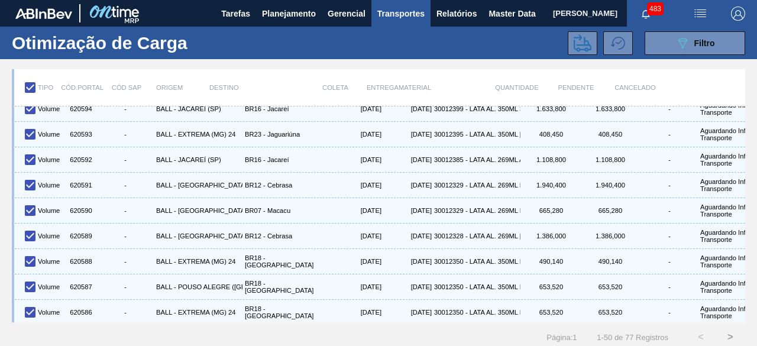
scroll to position [1053, 0]
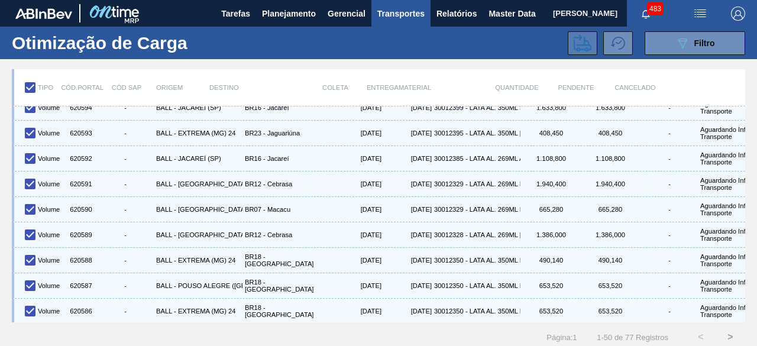
click at [586, 49] on icon at bounding box center [582, 42] width 18 height 17
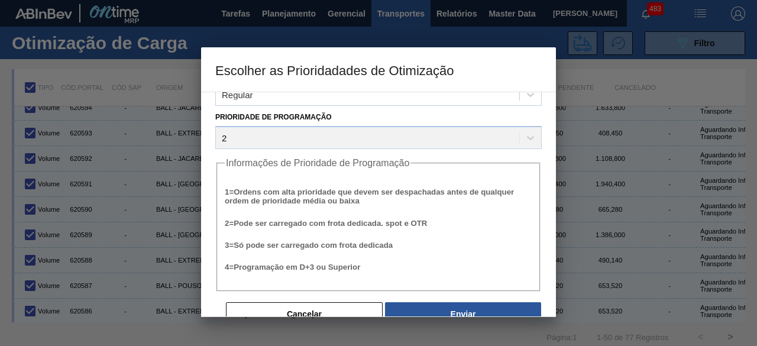
scroll to position [45, 0]
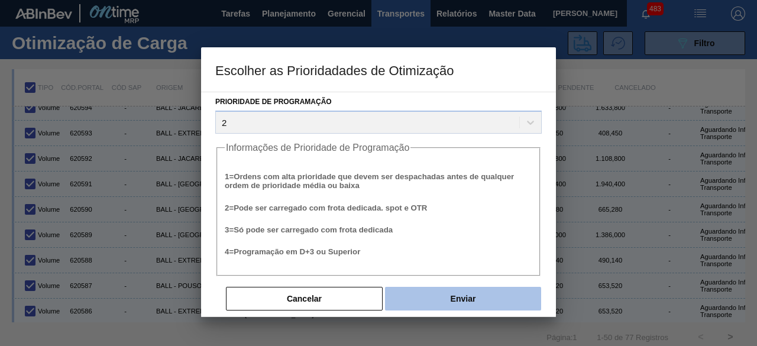
click at [502, 298] on button "Enviar" at bounding box center [463, 299] width 156 height 24
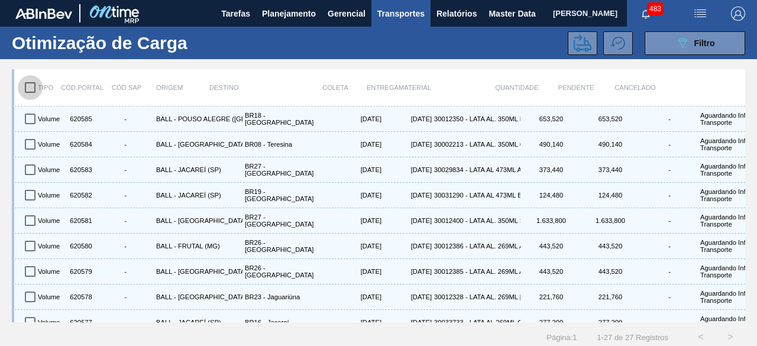
click at [30, 89] on input "checkbox" at bounding box center [30, 87] width 25 height 25
checkbox input "true"
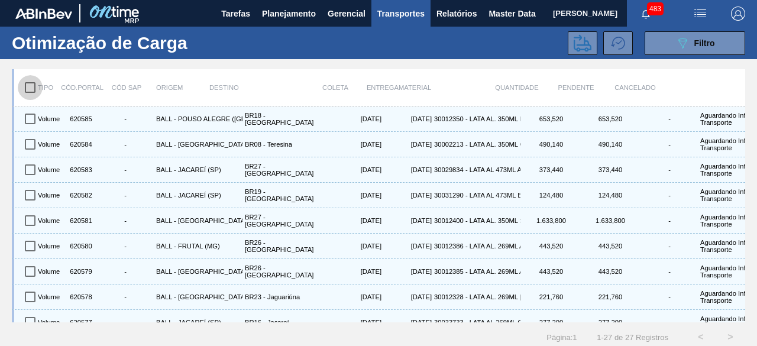
checkbox input "true"
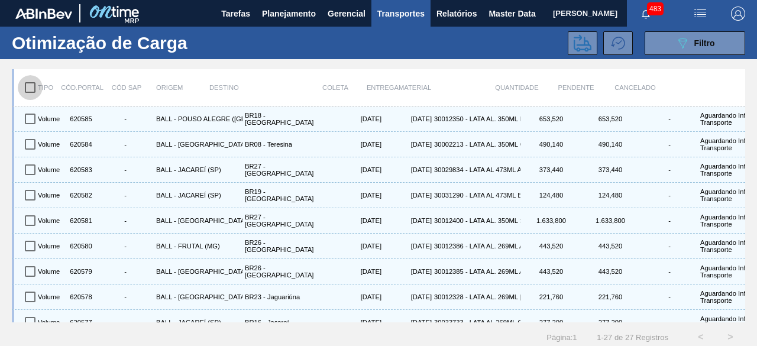
checkbox input "true"
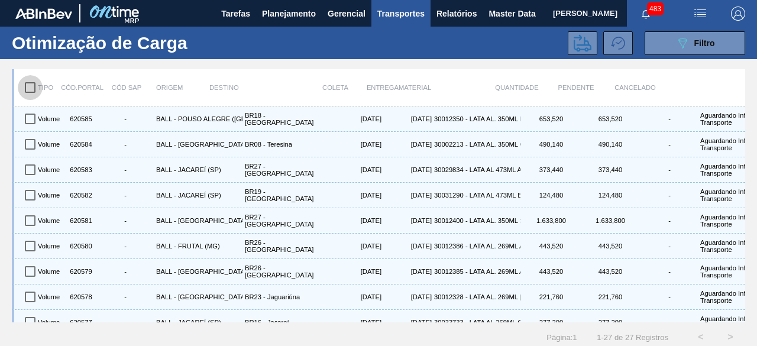
checkbox input "true"
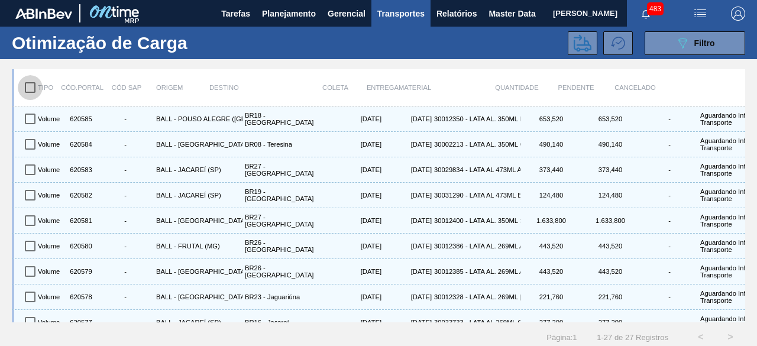
checkbox input "true"
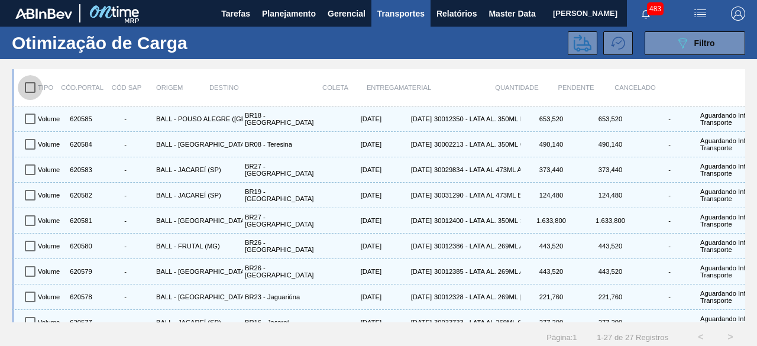
checkbox input "true"
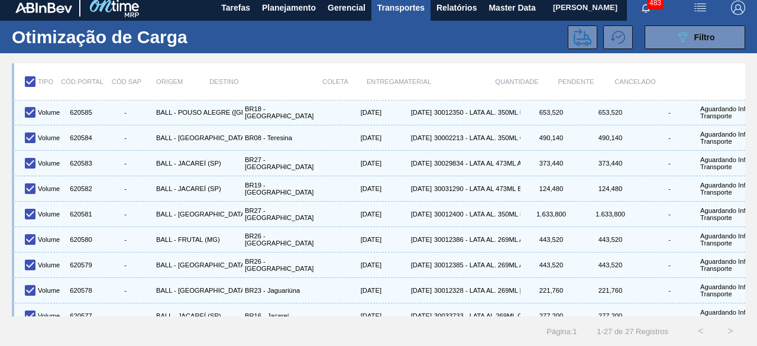
scroll to position [0, 0]
click at [579, 34] on icon at bounding box center [582, 36] width 18 height 17
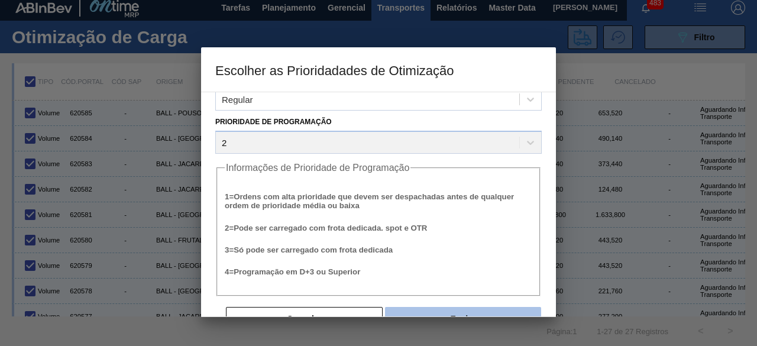
scroll to position [45, 0]
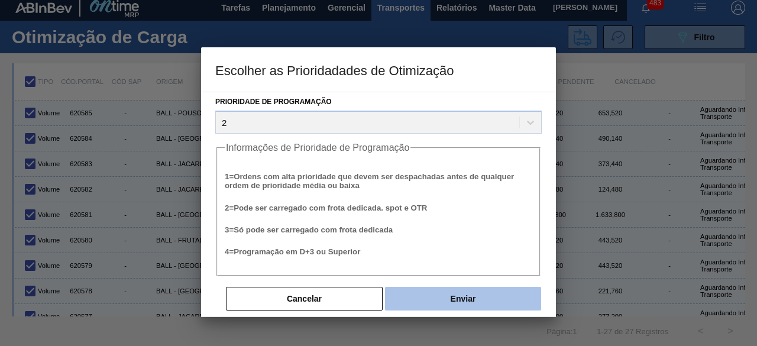
click at [483, 295] on button "Enviar" at bounding box center [463, 299] width 156 height 24
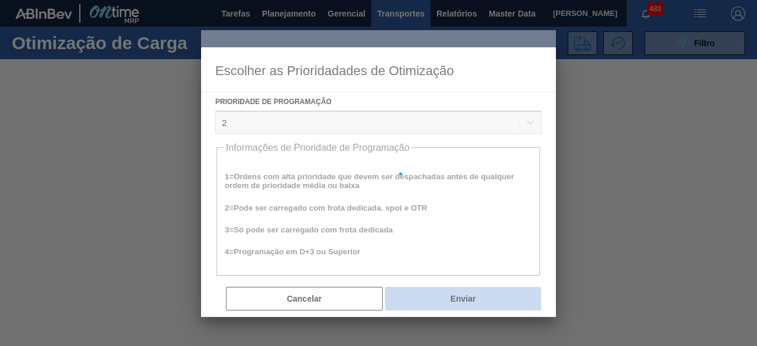
scroll to position [0, 0]
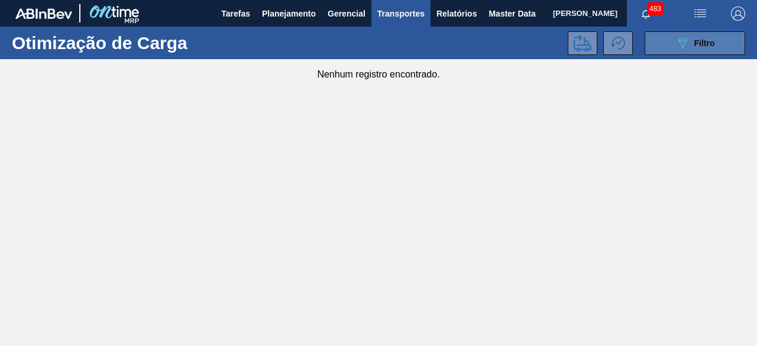
click at [681, 37] on icon "089F7B8B-B2A5-4AFE-B5C0-19BA573D28AC" at bounding box center [682, 43] width 14 height 14
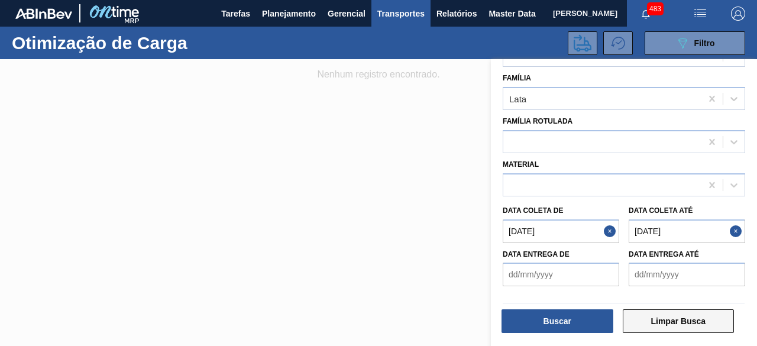
click at [703, 323] on button "Limpar Busca" at bounding box center [678, 321] width 112 height 24
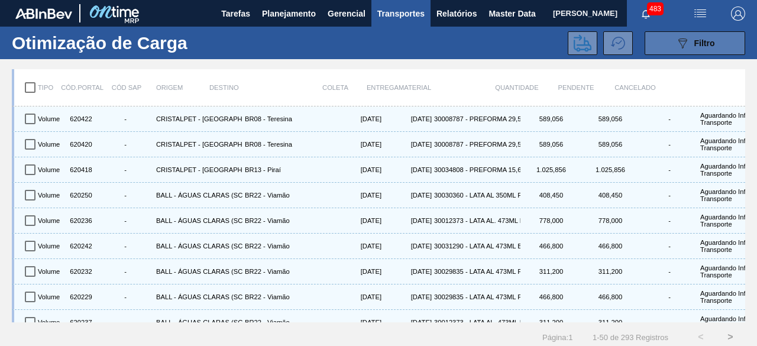
click at [658, 42] on button "089F7B8B-B2A5-4AFE-B5C0-19BA573D28AC Filtro" at bounding box center [694, 43] width 100 height 24
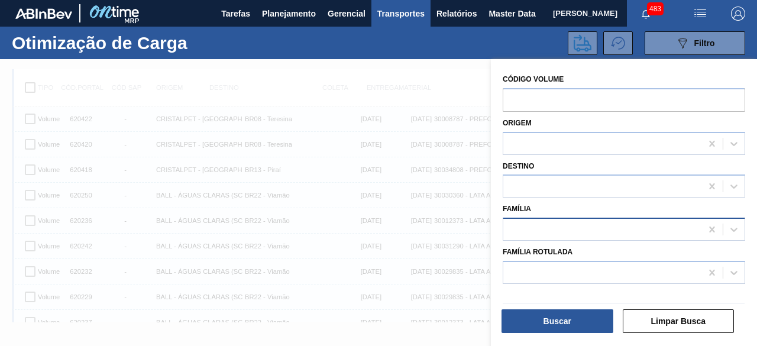
scroll to position [15, 0]
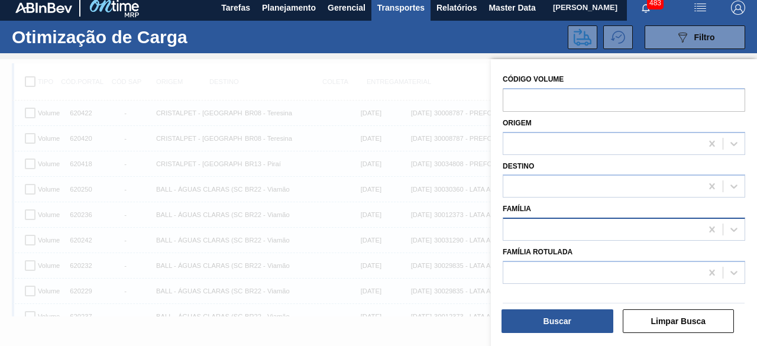
click at [556, 228] on div at bounding box center [602, 229] width 198 height 17
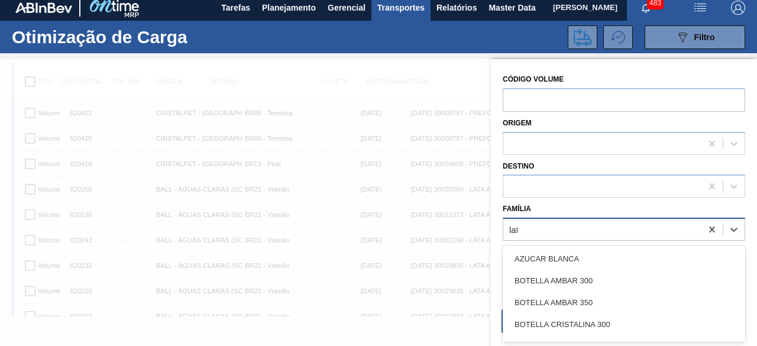
type input "lata"
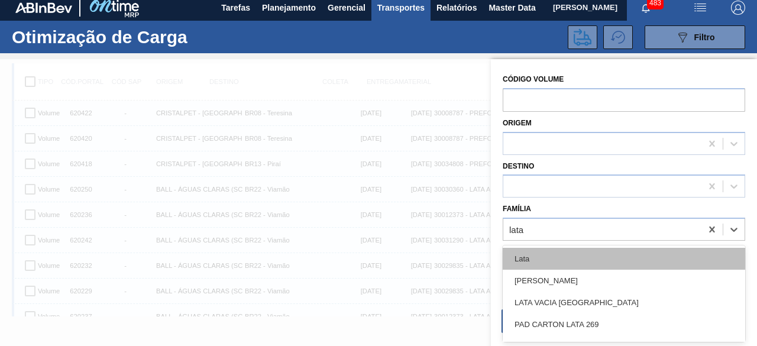
click at [551, 251] on div "Lata" at bounding box center [623, 259] width 242 height 22
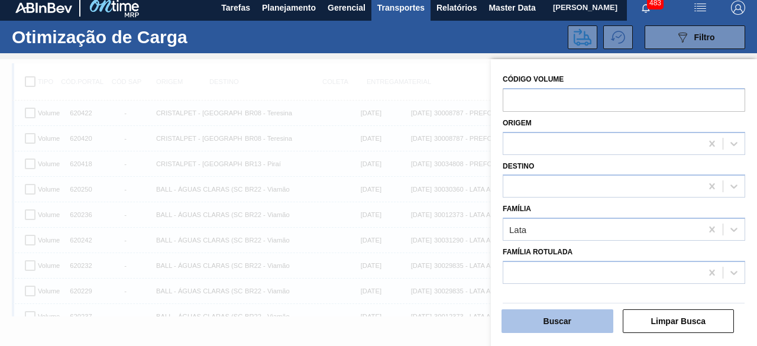
click at [561, 328] on button "Buscar" at bounding box center [557, 321] width 112 height 24
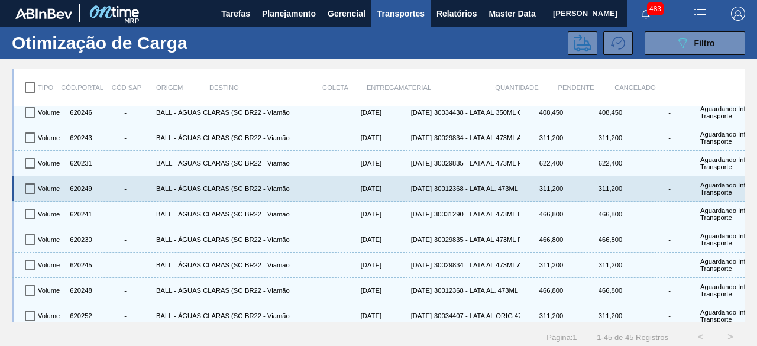
scroll to position [0, 0]
